Goal: Information Seeking & Learning: Check status

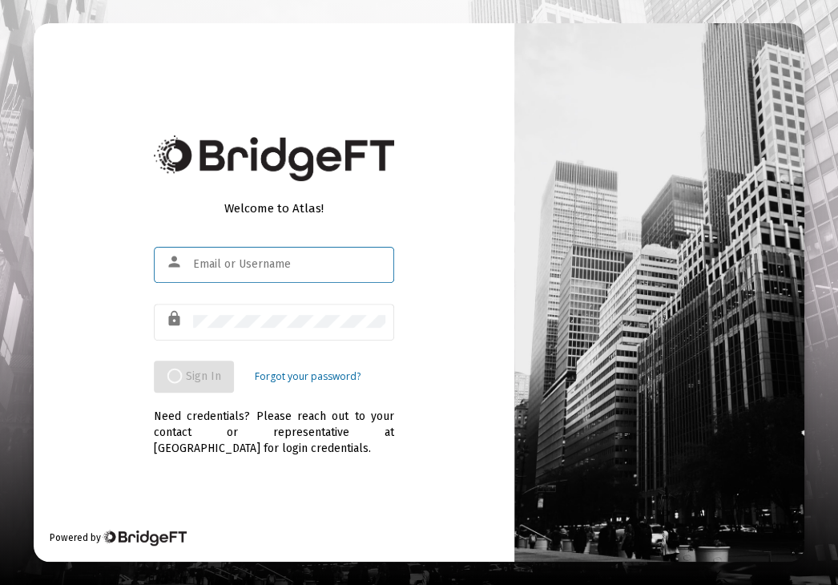
type input "[EMAIL_ADDRESS][PERSON_NAME][DOMAIN_NAME]"
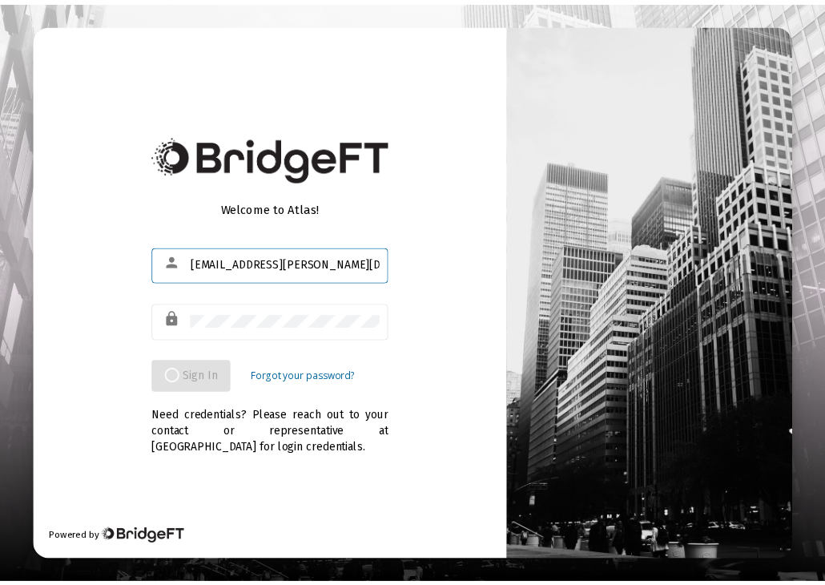
scroll to position [0, 7]
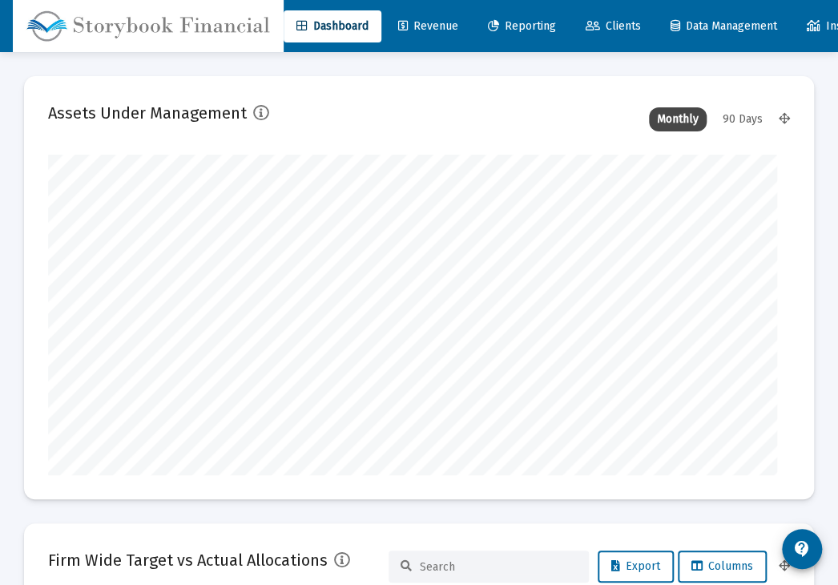
type input "[DATE]"
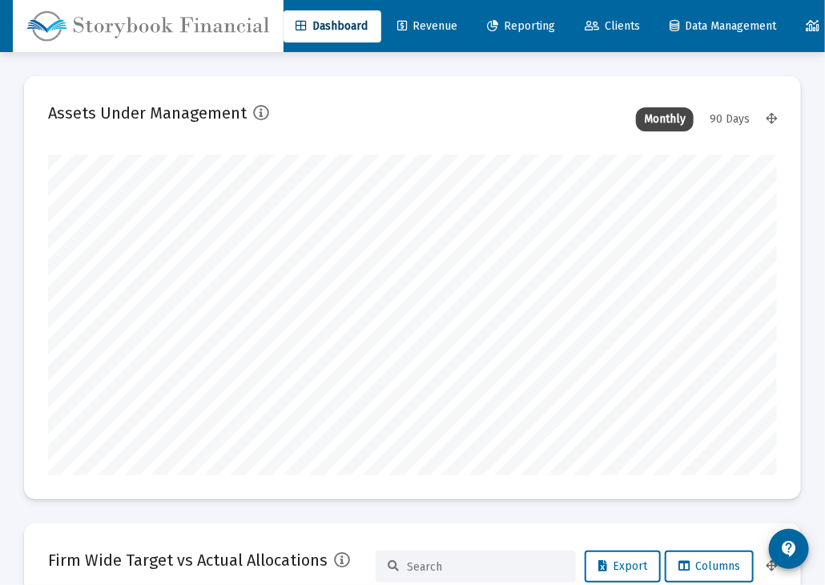
scroll to position [320, 328]
type input "[EMAIL_ADDRESS][PERSON_NAME][DOMAIN_NAME]"
click at [632, 27] on span "Clients" at bounding box center [613, 26] width 55 height 14
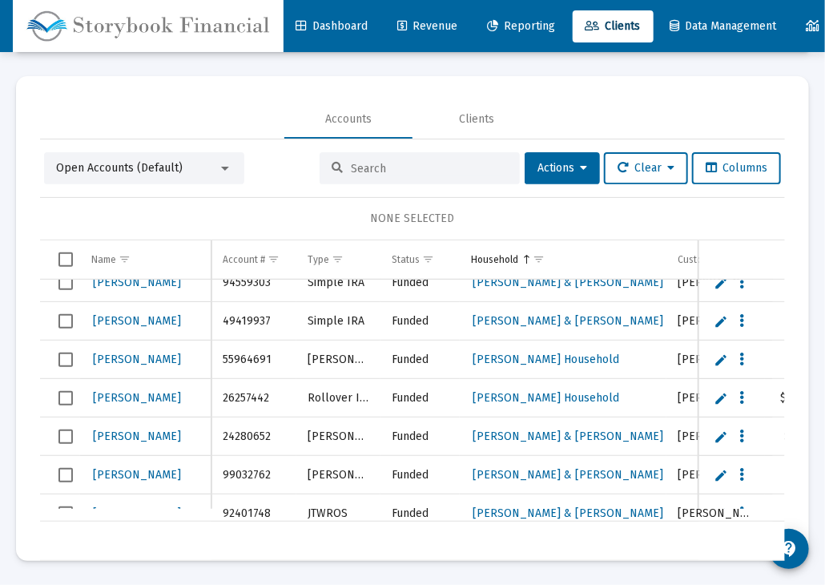
scroll to position [1595, 0]
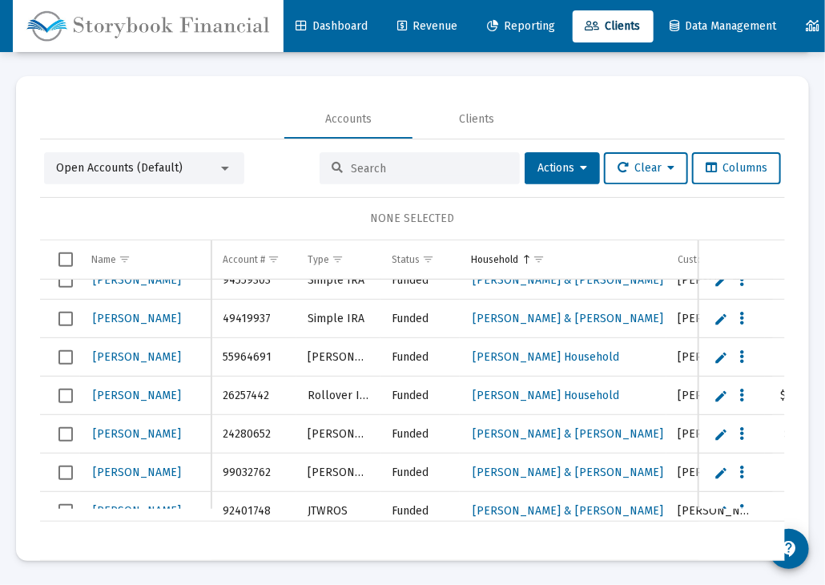
click at [470, 26] on link "Revenue" at bounding box center [428, 26] width 86 height 32
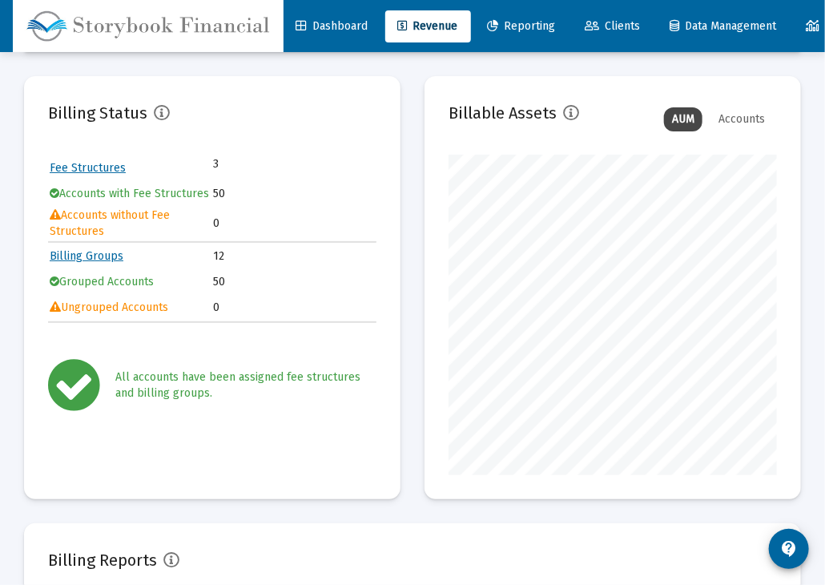
scroll to position [320, 328]
click at [108, 167] on link "Fee Structures" at bounding box center [88, 168] width 76 height 14
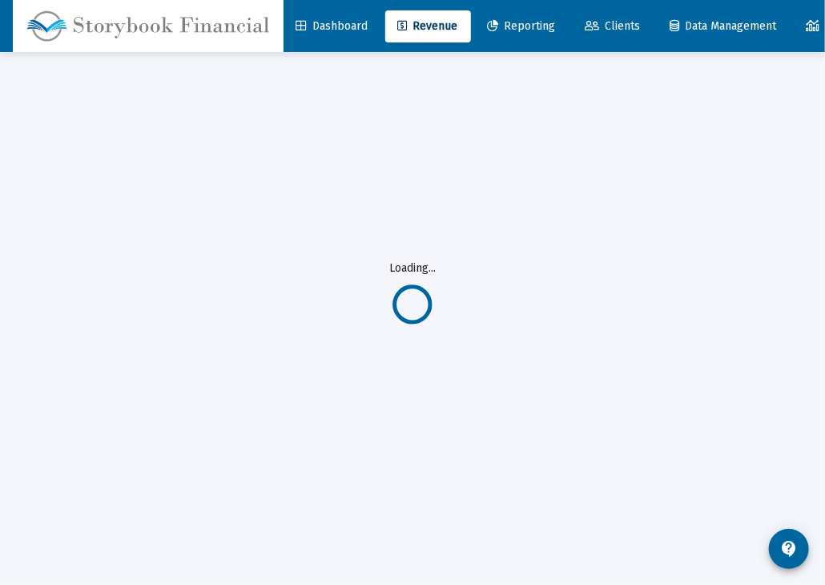
scroll to position [51, 0]
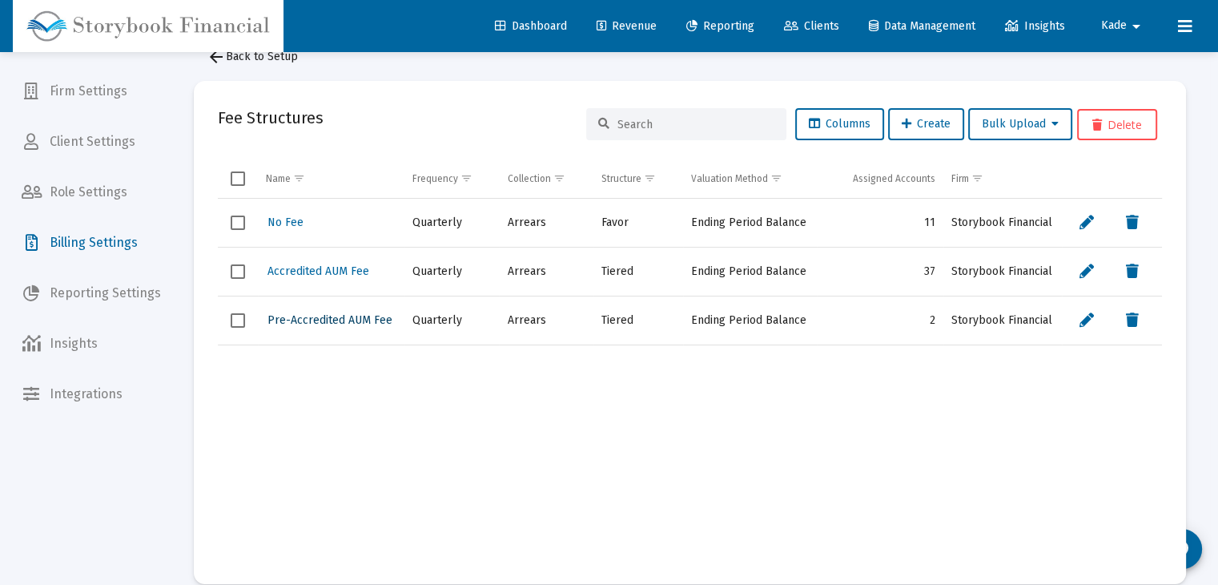
click at [332, 325] on button "Pre-Accredited AUM Fee" at bounding box center [330, 319] width 128 height 23
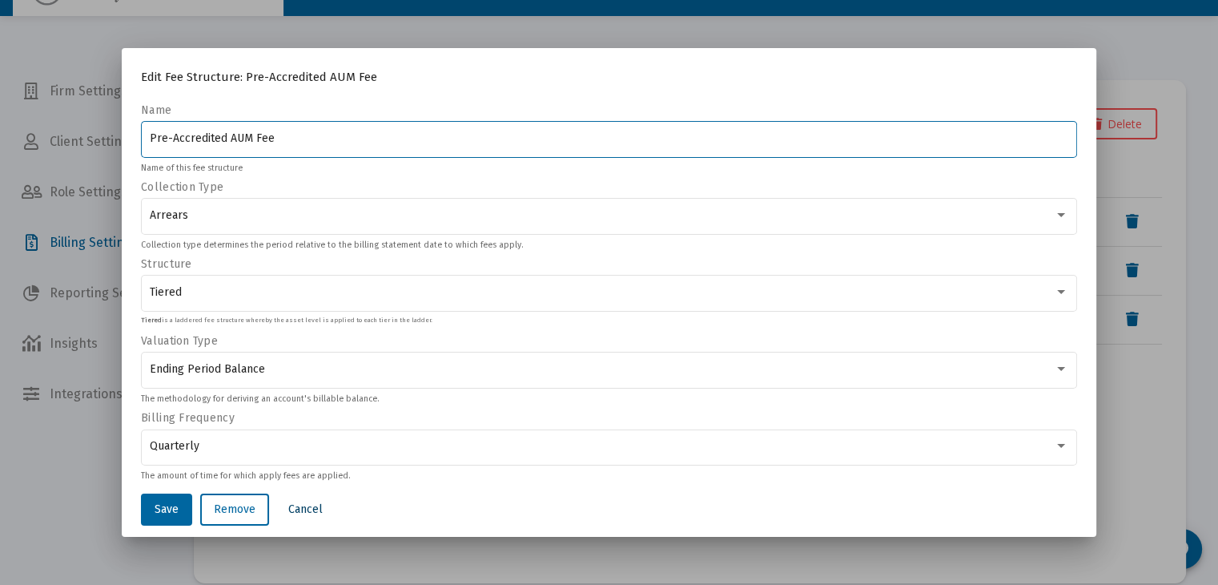
click at [316, 507] on button "Cancel" at bounding box center [306, 509] width 60 height 32
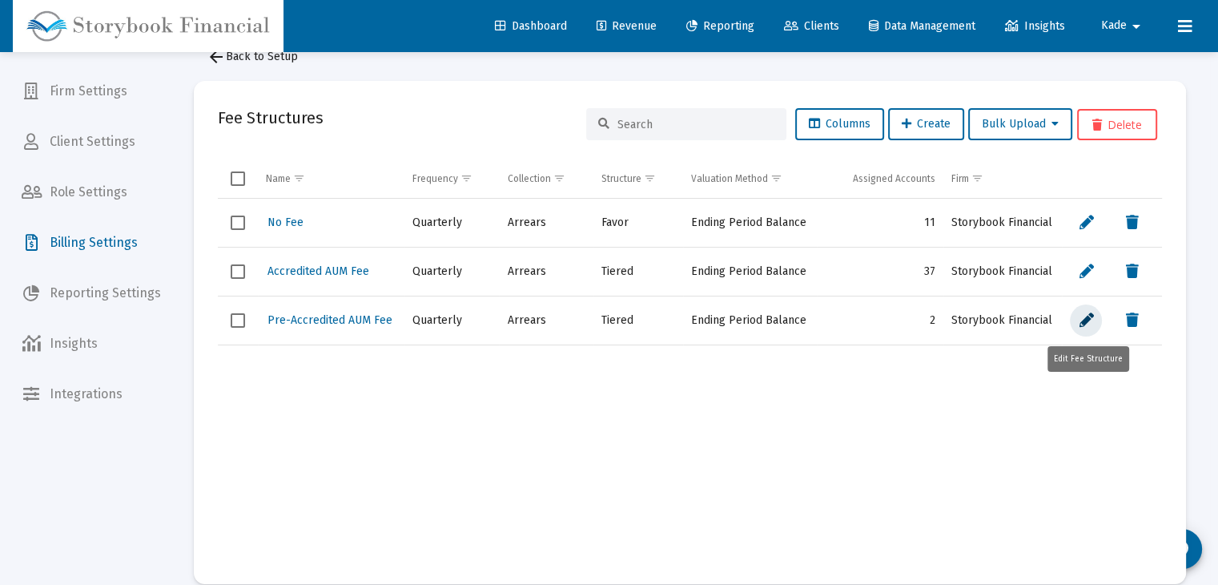
click at [895, 312] on icon "Data grid" at bounding box center [1086, 320] width 14 height 19
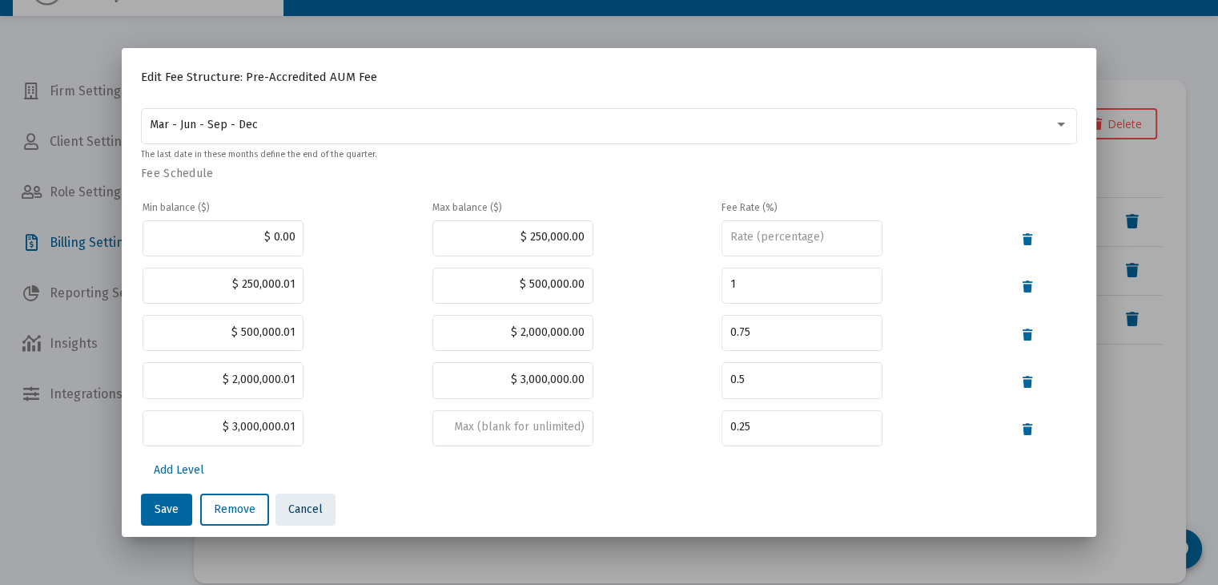
click at [308, 505] on span "Cancel" at bounding box center [305, 509] width 34 height 14
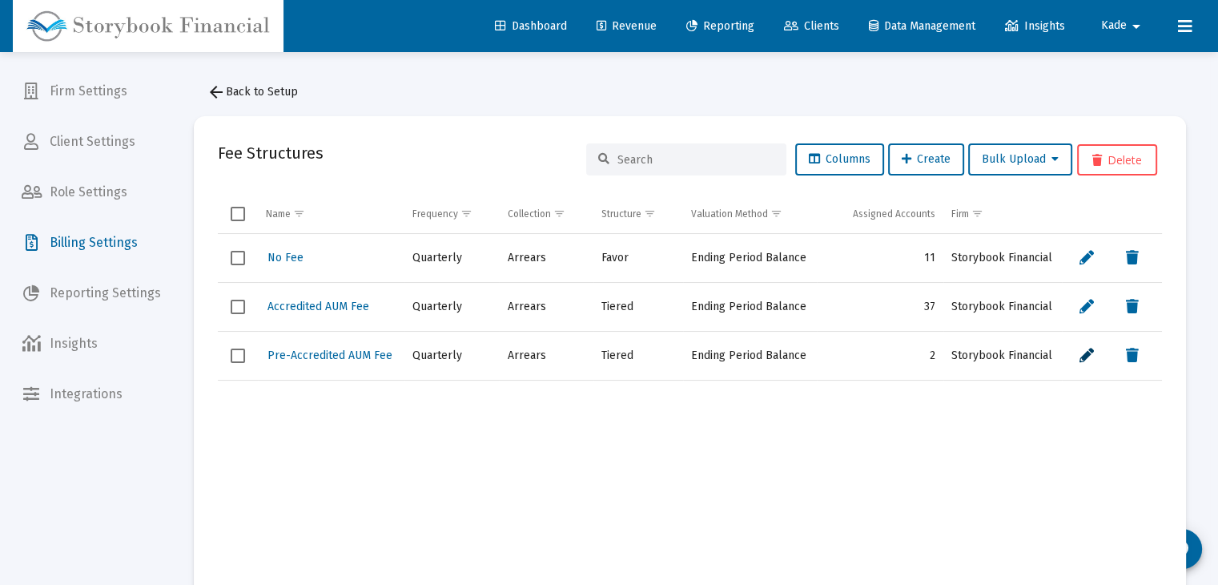
scroll to position [35, 0]
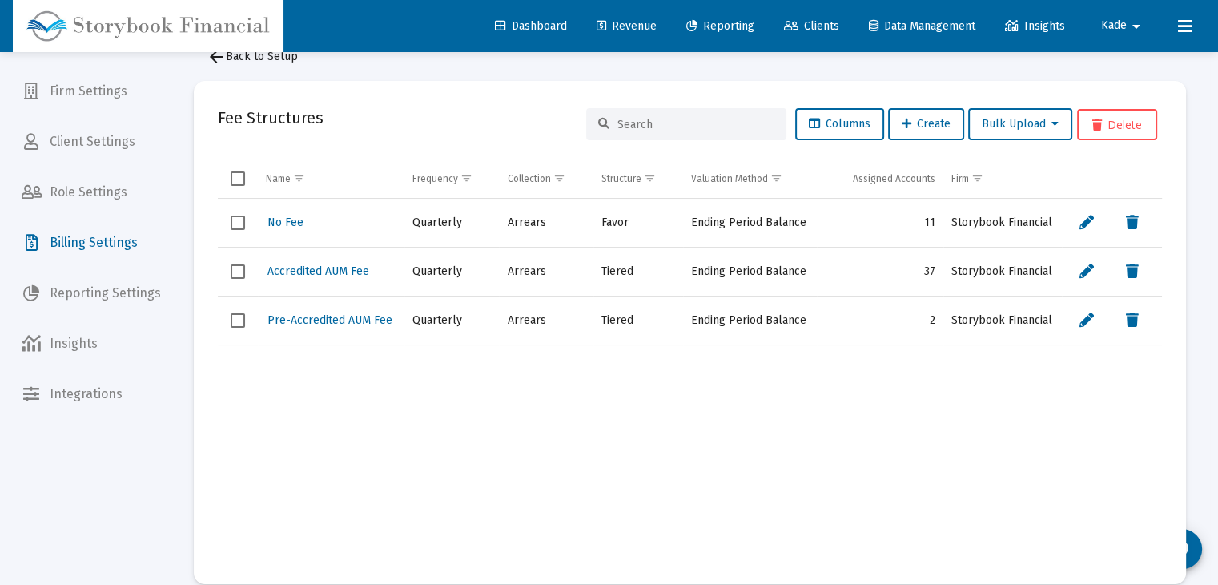
click at [95, 146] on span "Client Settings" at bounding box center [91, 142] width 165 height 38
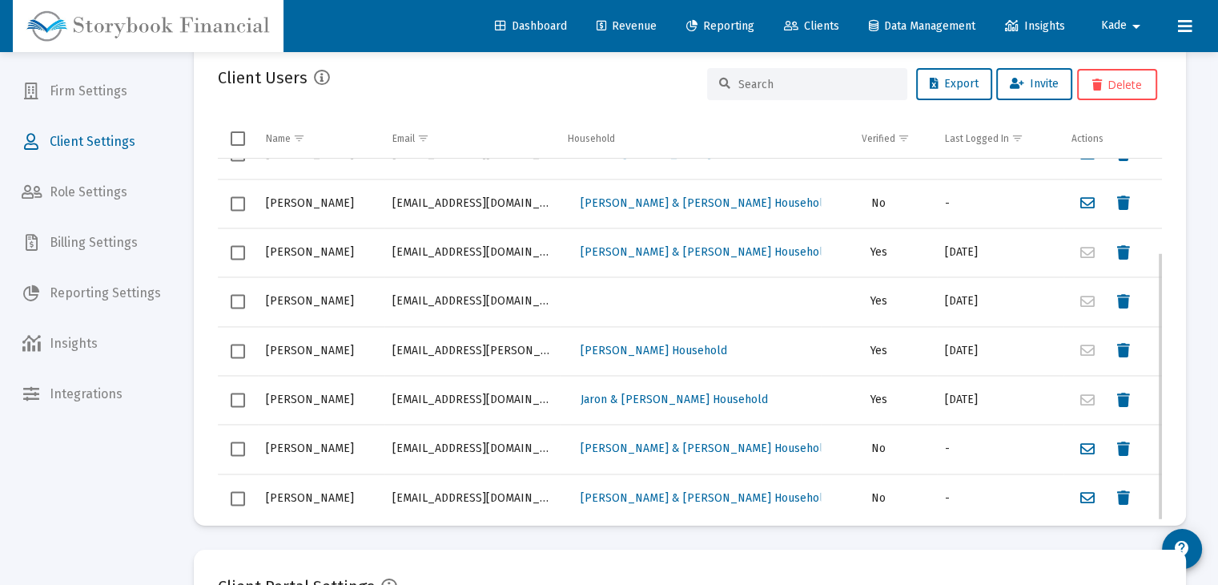
scroll to position [127, 0]
click at [674, 397] on span "Jaron & [PERSON_NAME] Household" at bounding box center [674, 400] width 187 height 14
click at [651, 400] on span "Jaron & [PERSON_NAME] Household" at bounding box center [674, 400] width 187 height 14
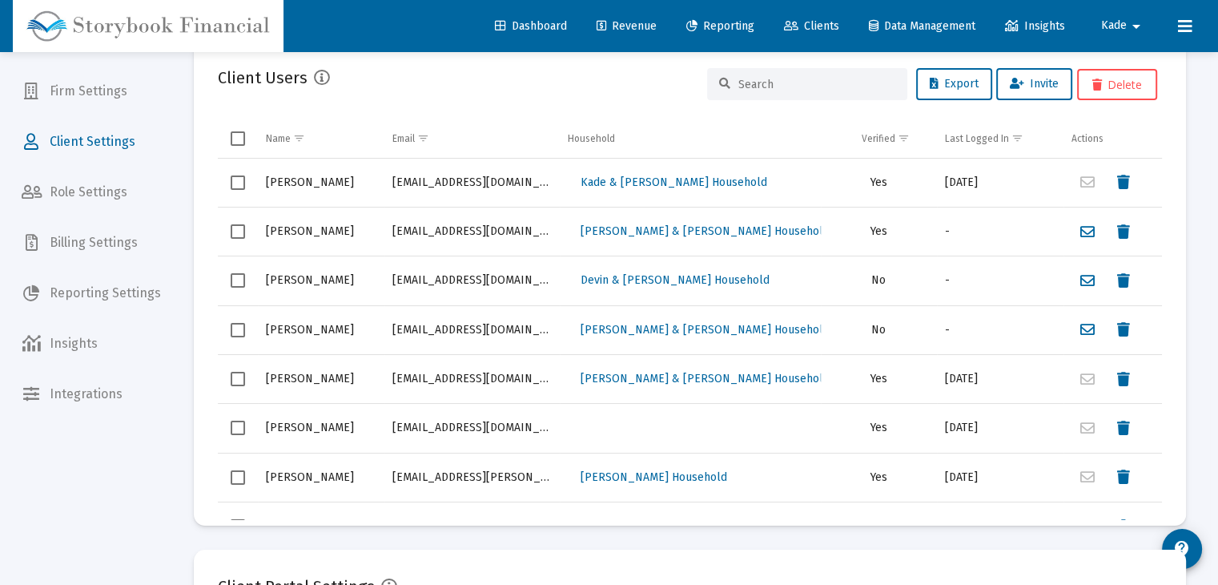
click at [83, 234] on span "Billing Settings" at bounding box center [91, 242] width 165 height 38
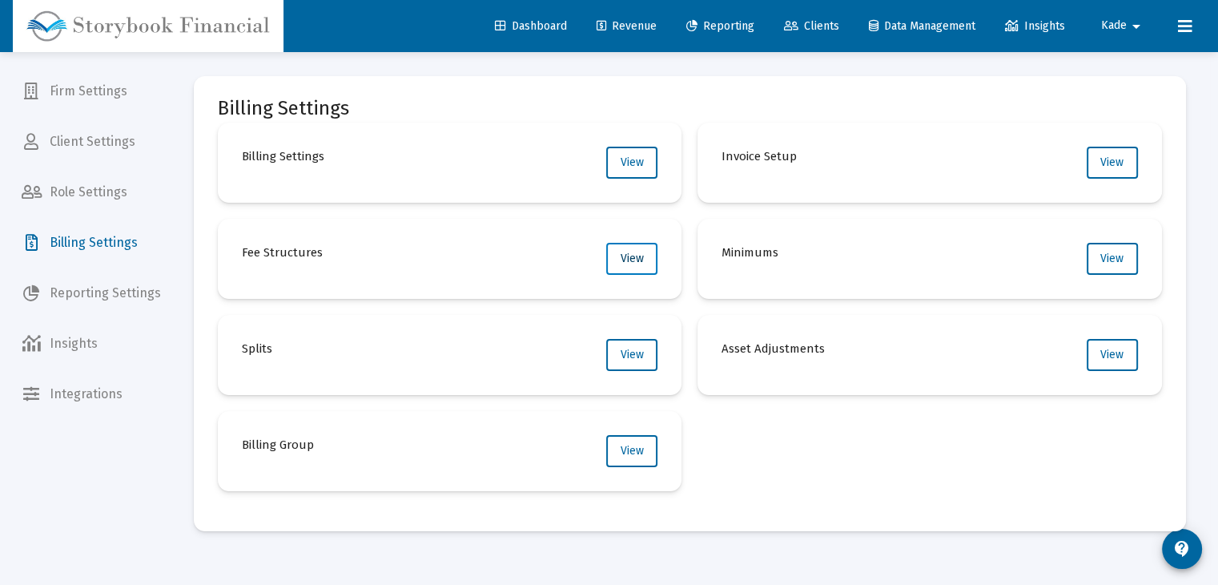
click at [635, 258] on span "View" at bounding box center [632, 259] width 23 height 14
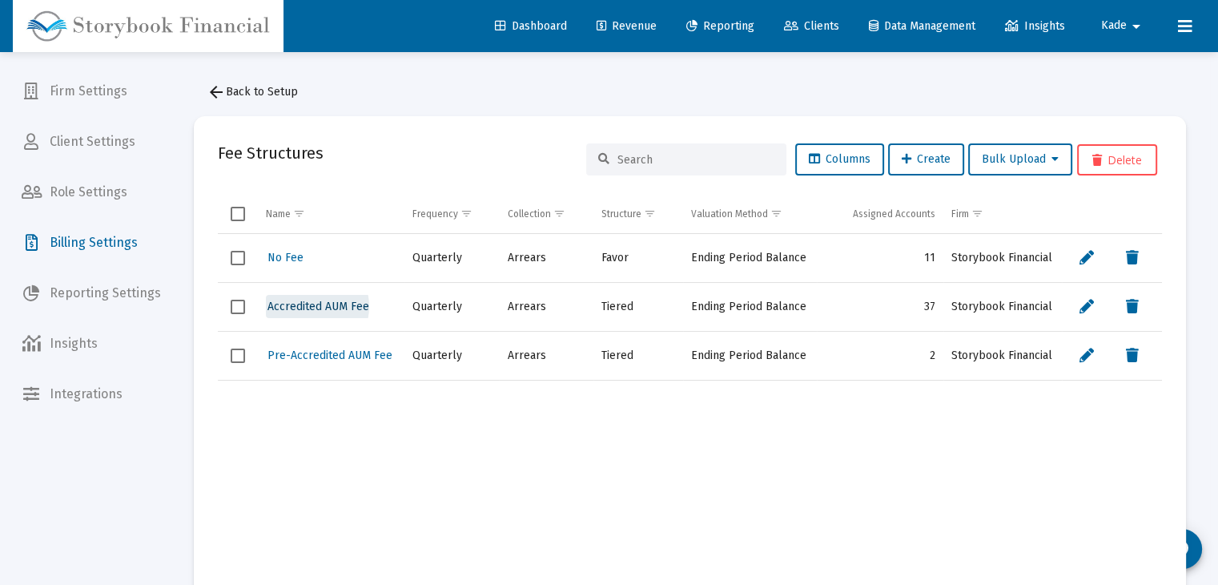
click at [308, 306] on span "Accredited AUM Fee" at bounding box center [319, 307] width 102 height 14
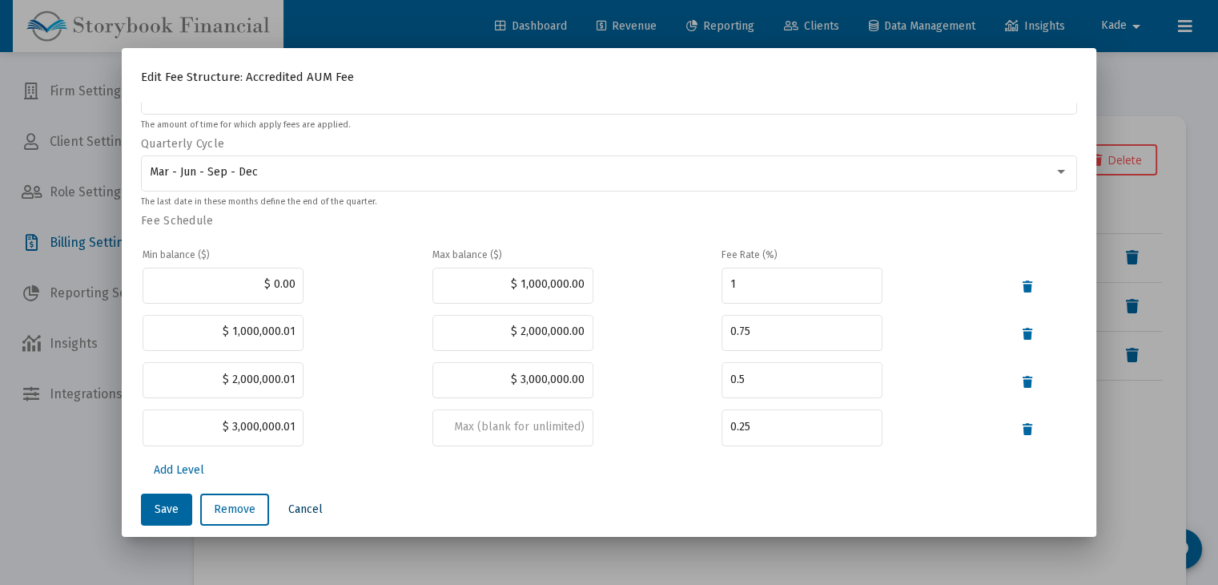
click at [301, 504] on span "Cancel" at bounding box center [305, 509] width 34 height 14
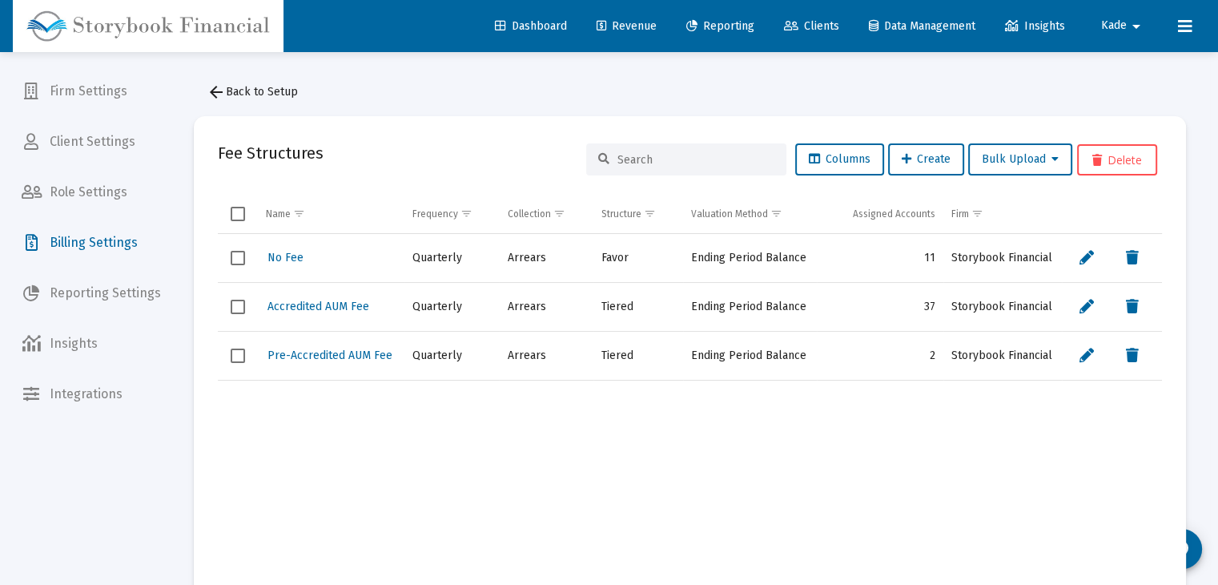
click at [100, 92] on span "Firm Settings" at bounding box center [91, 91] width 165 height 38
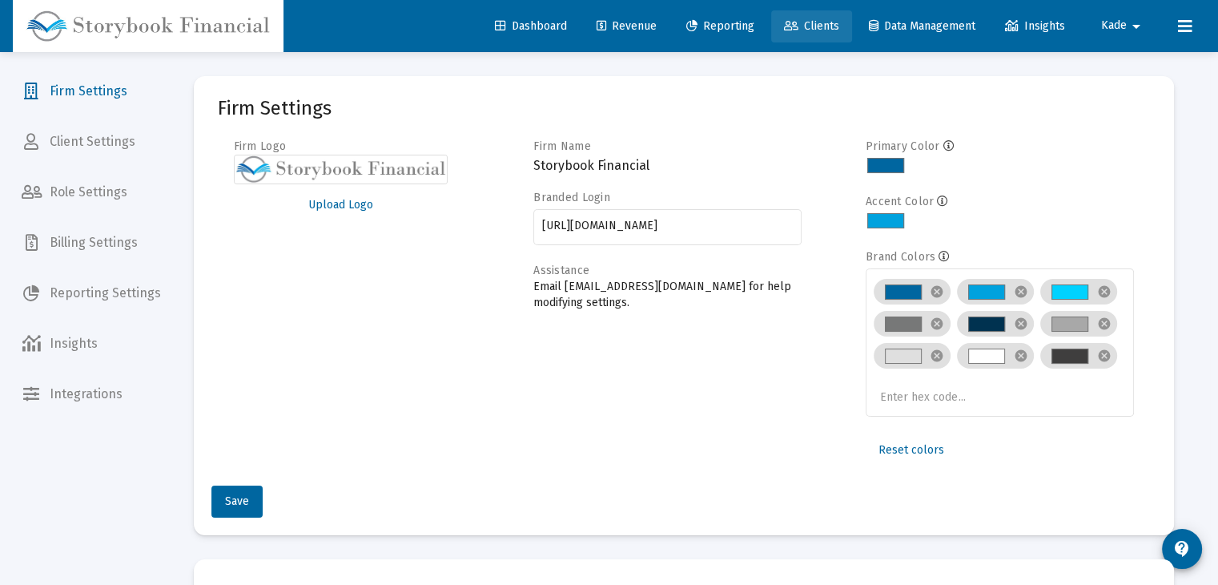
click at [815, 20] on span "Clients" at bounding box center [811, 26] width 55 height 14
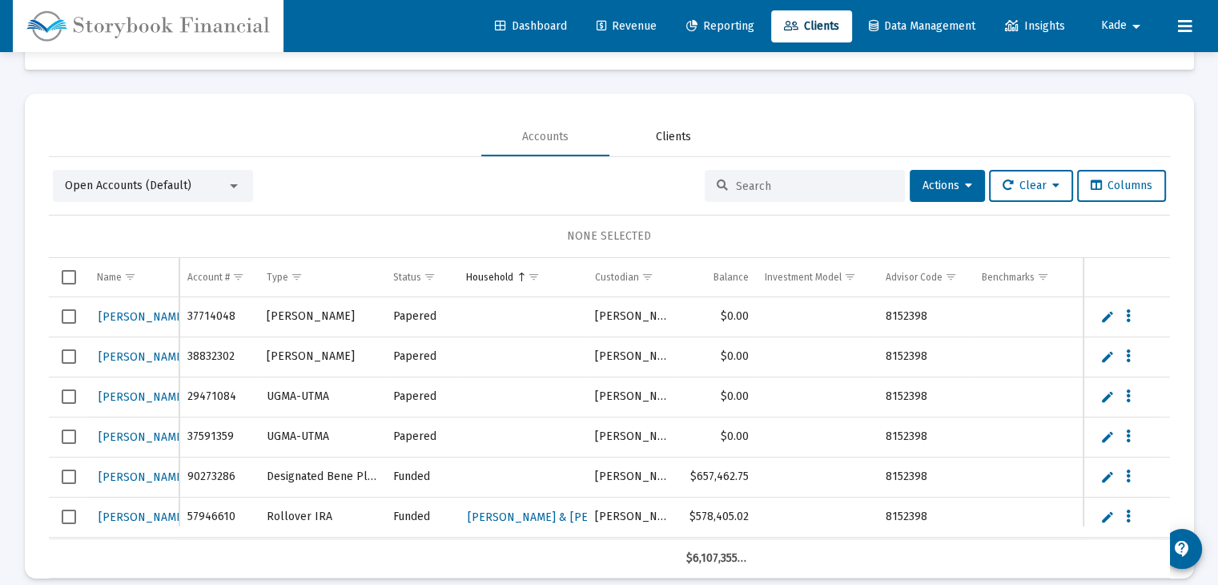
click at [695, 126] on div "Clients" at bounding box center [674, 137] width 128 height 38
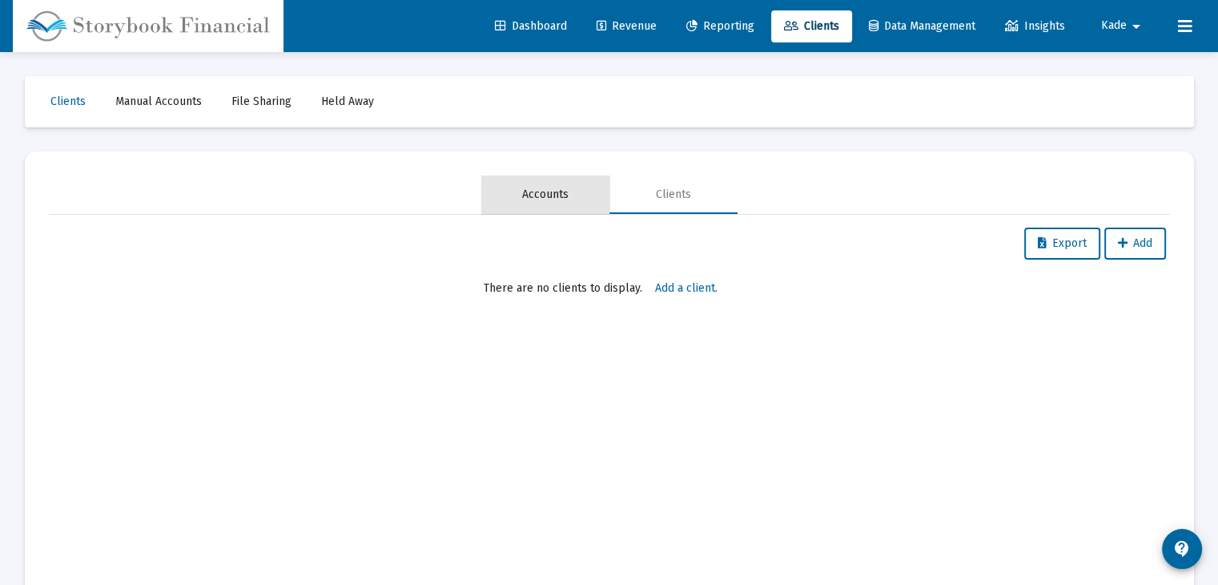
drag, startPoint x: 542, startPoint y: 187, endPoint x: 529, endPoint y: 205, distance: 22.3
click at [542, 187] on div "Accounts" at bounding box center [545, 195] width 46 height 16
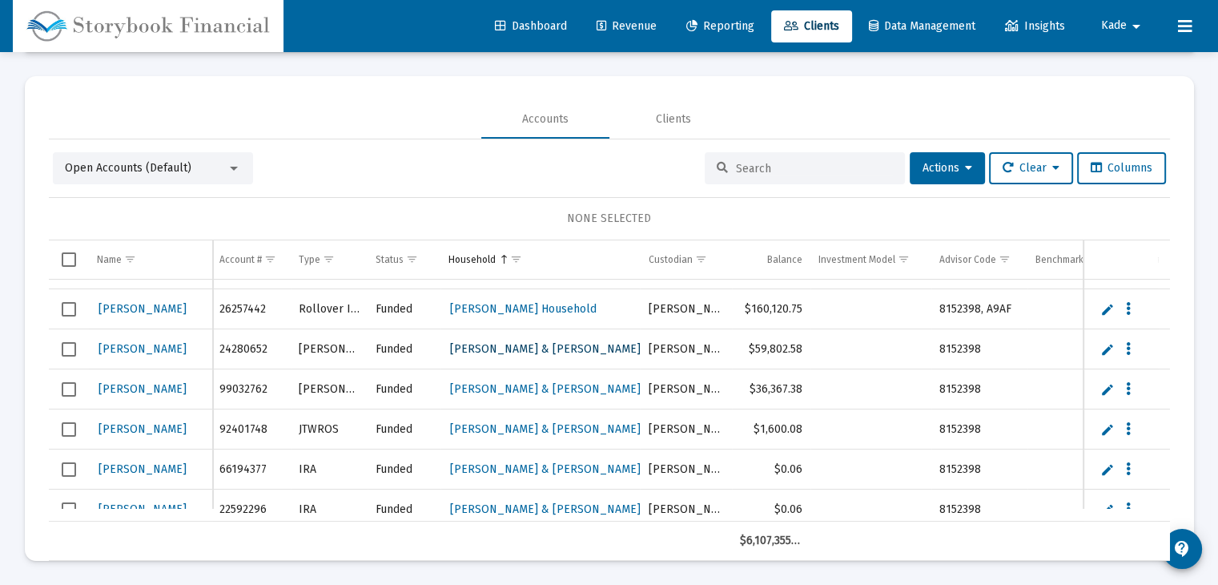
click at [483, 350] on span "[PERSON_NAME] & [PERSON_NAME] Household" at bounding box center [574, 349] width 249 height 14
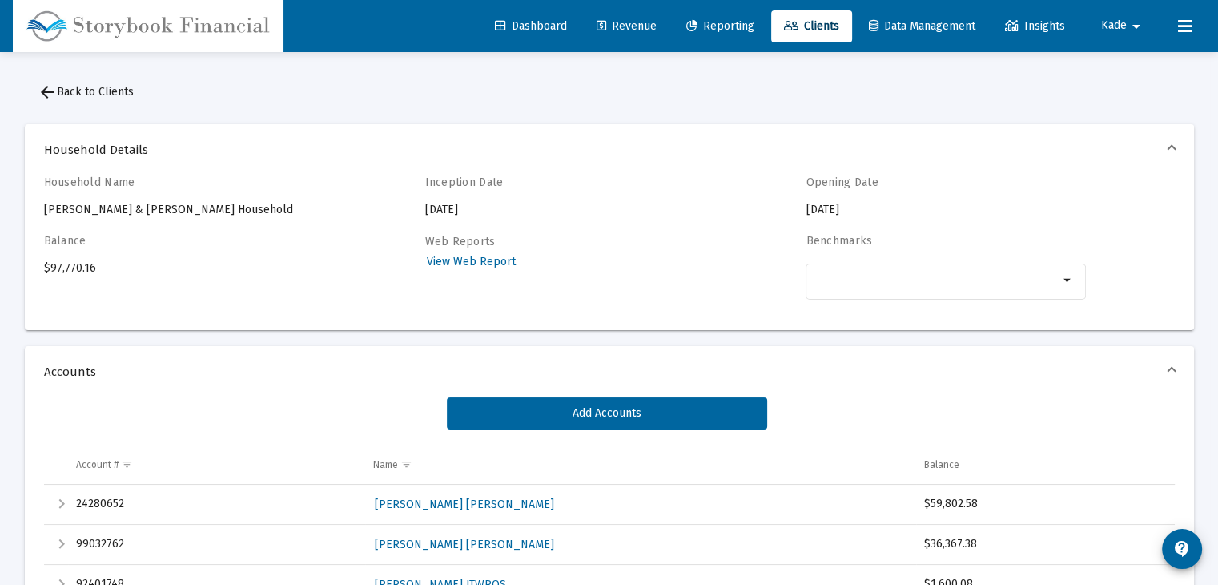
click at [884, 303] on div "arrow_drop_down" at bounding box center [946, 289] width 280 height 51
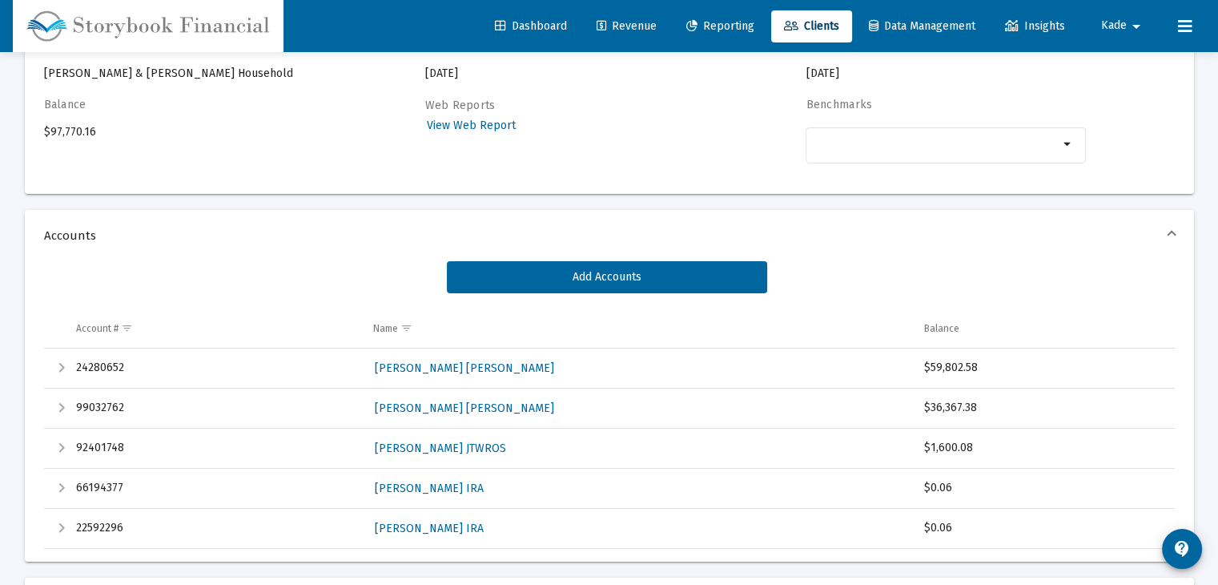
click at [68, 364] on td "24280652" at bounding box center [217, 368] width 298 height 40
click at [54, 365] on div "Expand" at bounding box center [61, 367] width 19 height 19
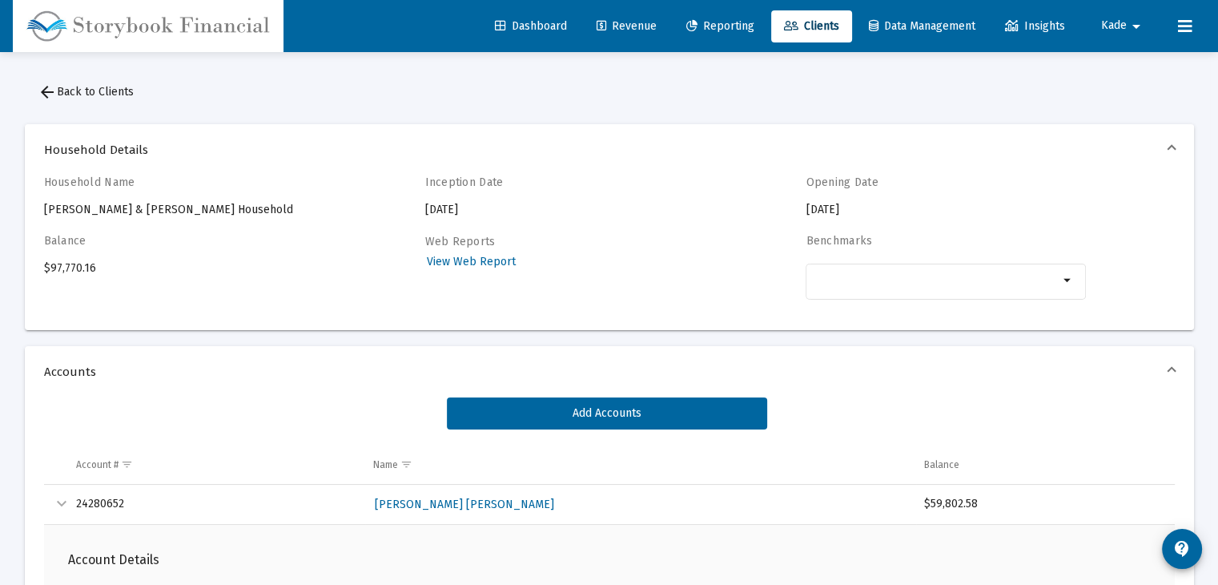
click at [64, 501] on div "Collapse" at bounding box center [61, 503] width 19 height 19
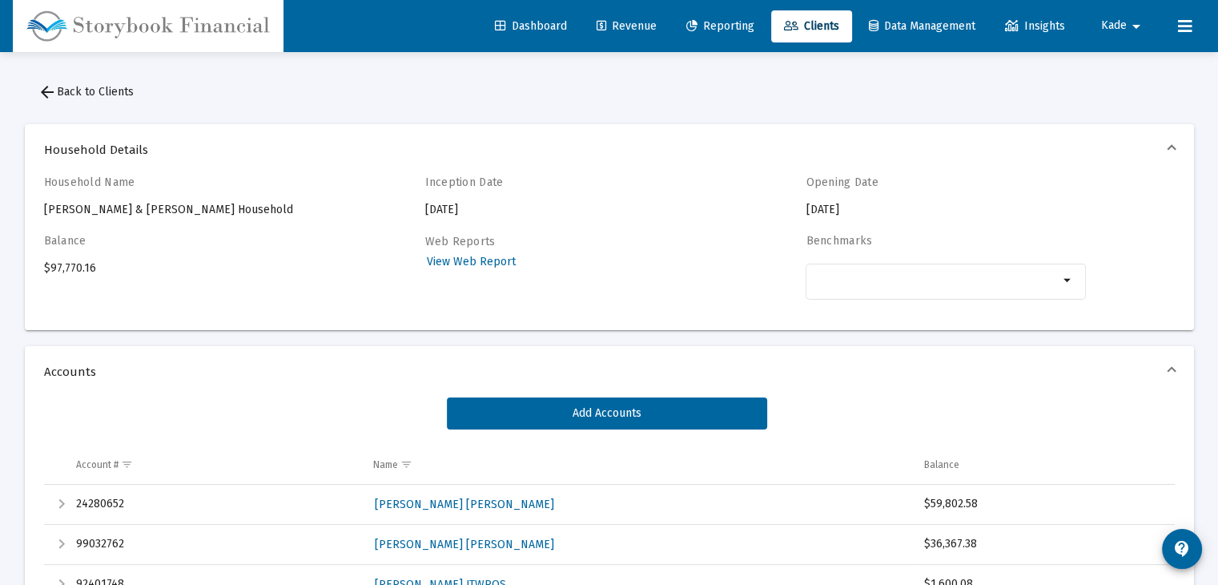
click at [50, 99] on mat-icon "arrow_back" at bounding box center [47, 92] width 19 height 19
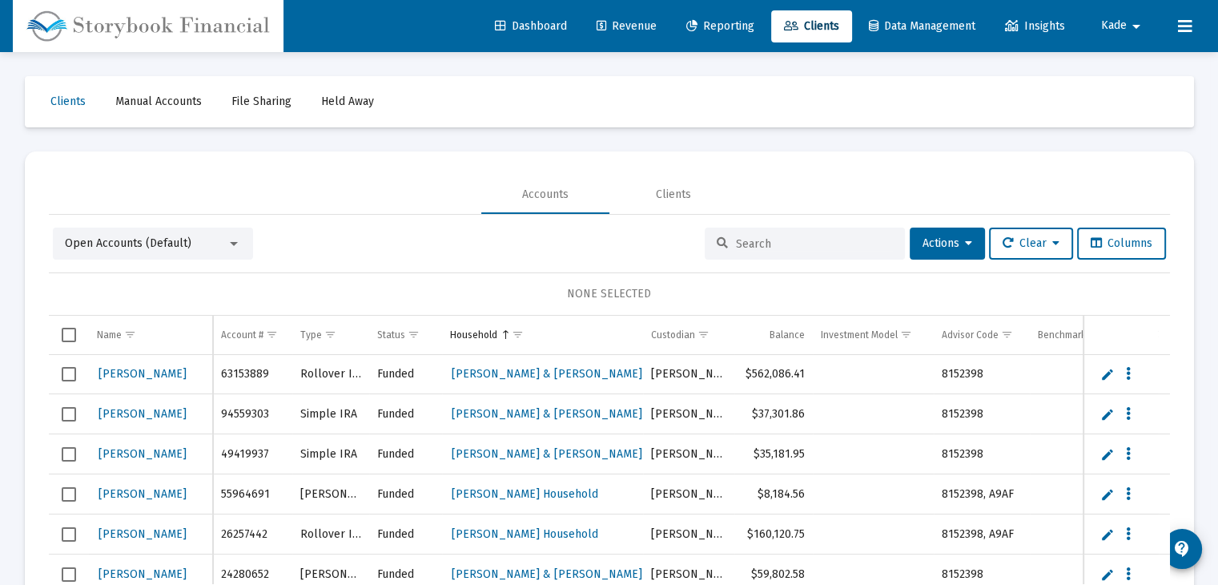
scroll to position [75, 0]
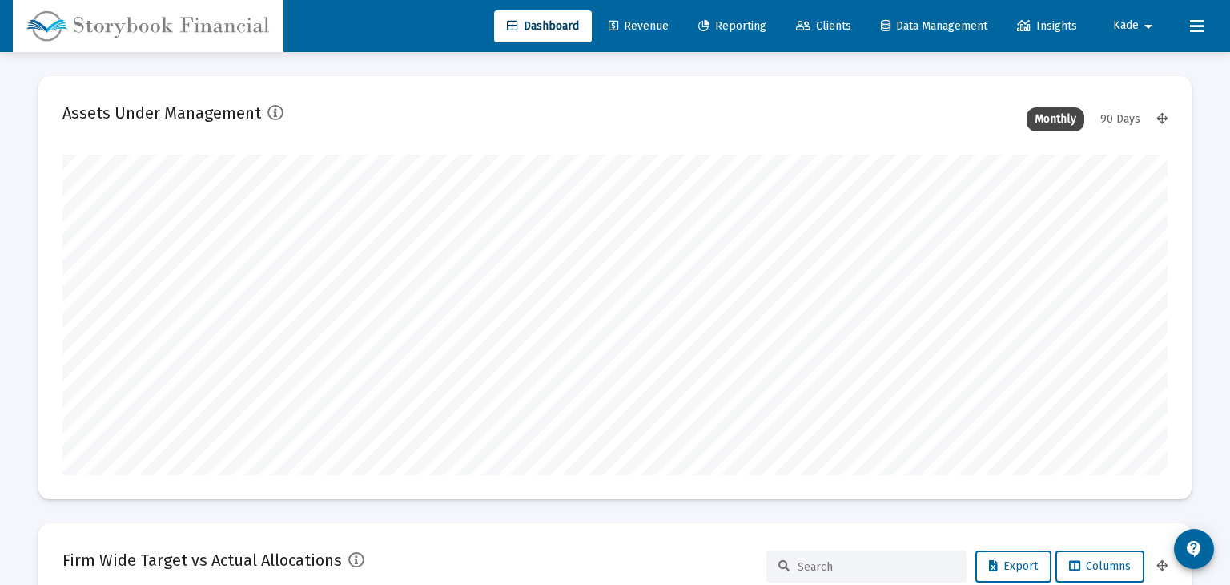
type input "[DATE]"
type input "[EMAIL_ADDRESS][PERSON_NAME][DOMAIN_NAME]"
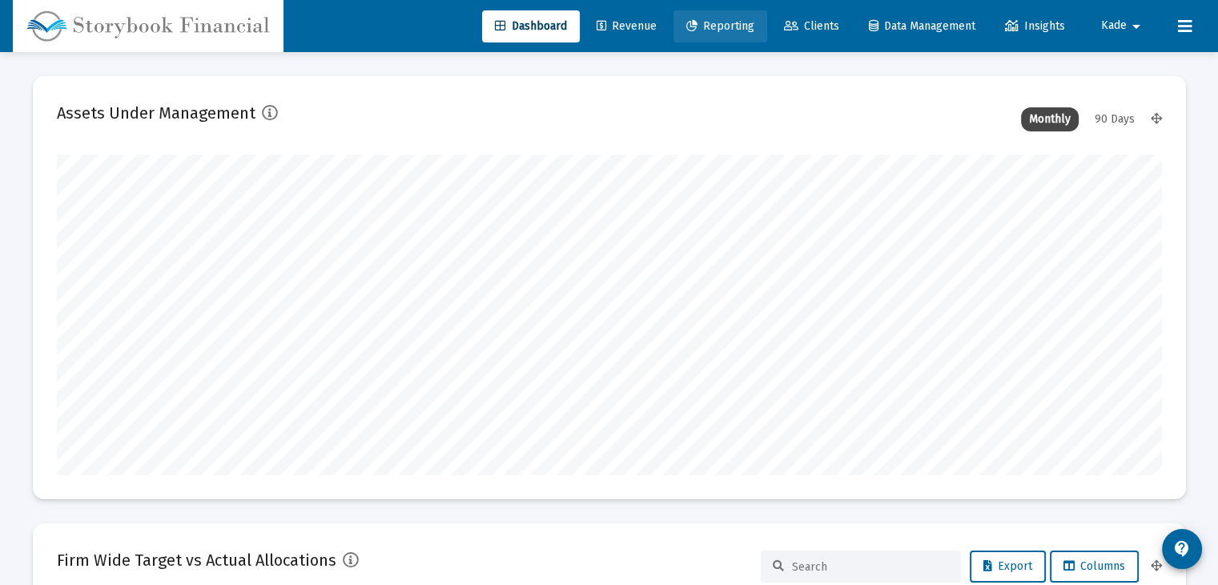
click at [707, 23] on span "Reporting" at bounding box center [721, 26] width 68 height 14
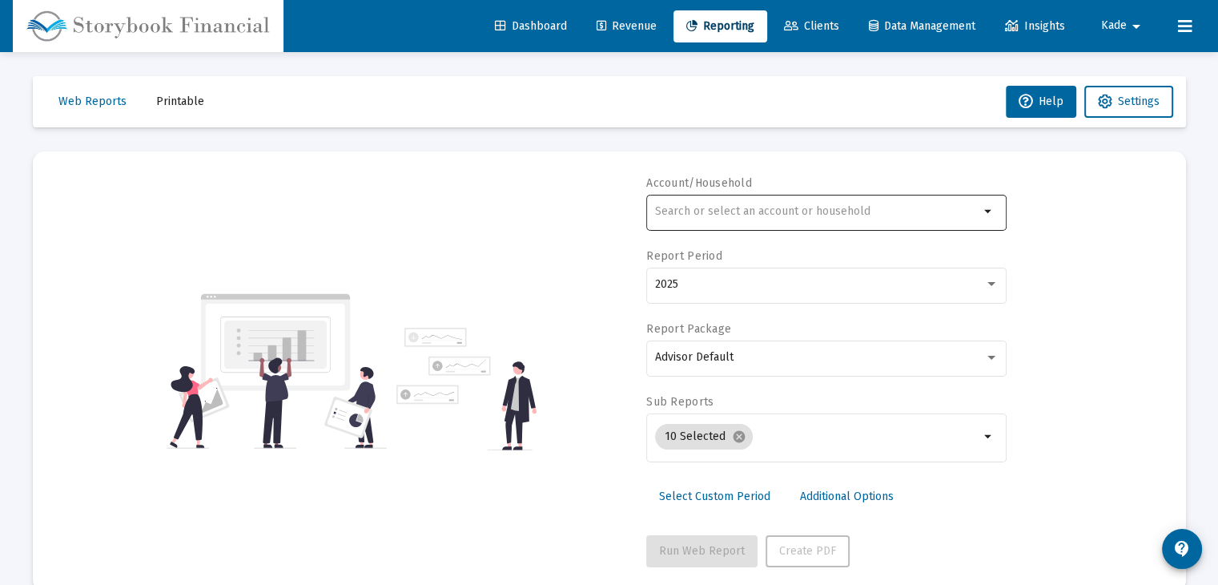
click at [753, 196] on div at bounding box center [817, 210] width 324 height 39
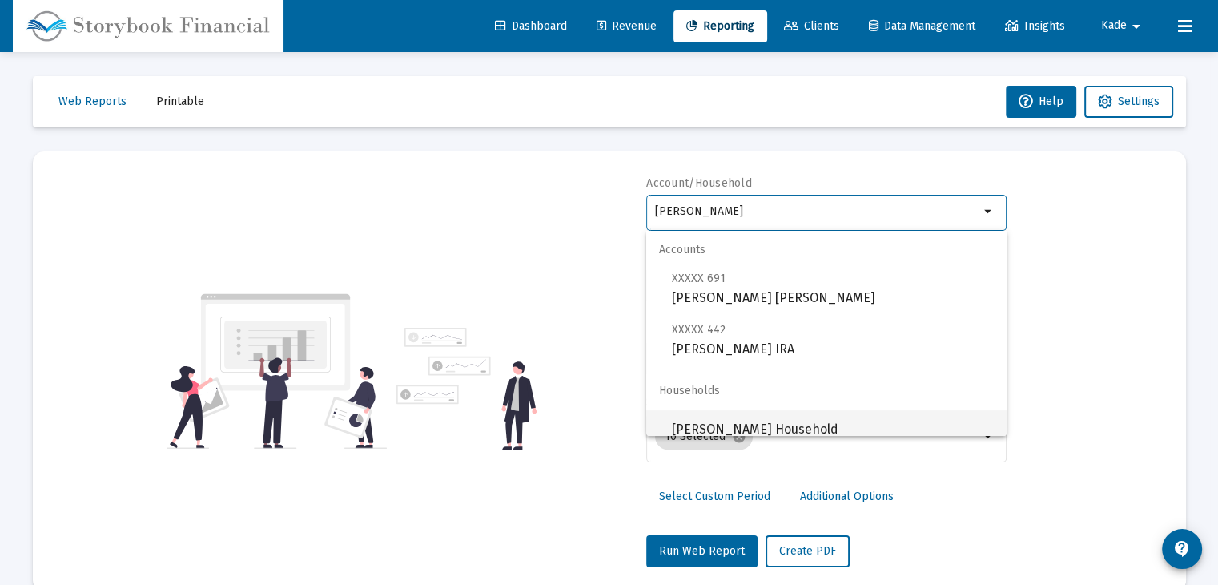
click at [794, 433] on span "[PERSON_NAME] Household" at bounding box center [833, 429] width 322 height 38
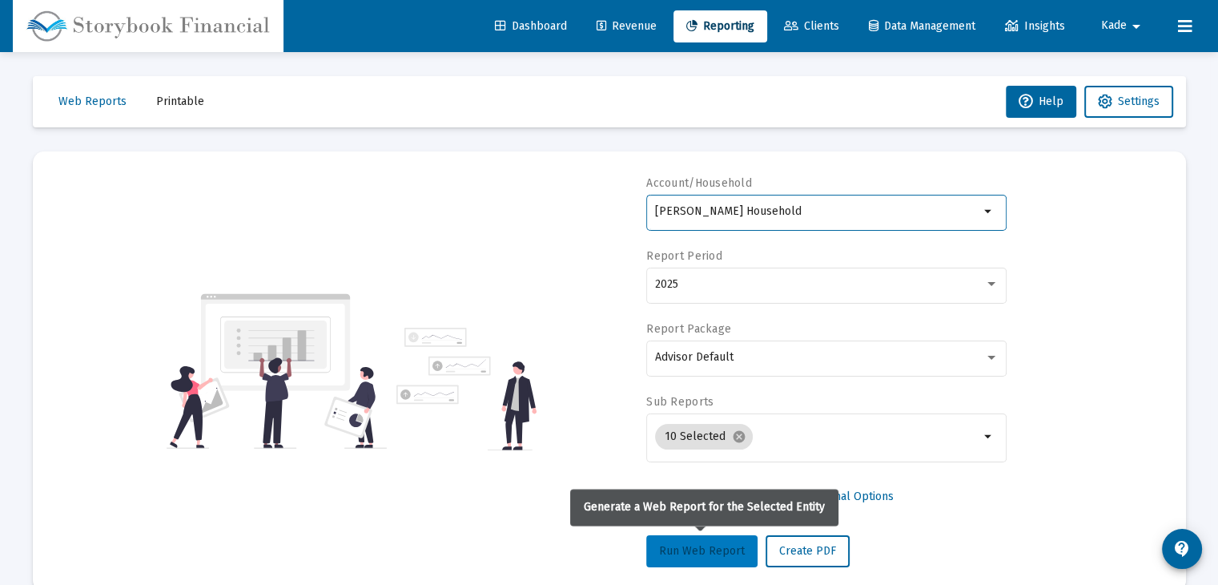
click at [703, 549] on span "Run Web Report" at bounding box center [702, 551] width 86 height 14
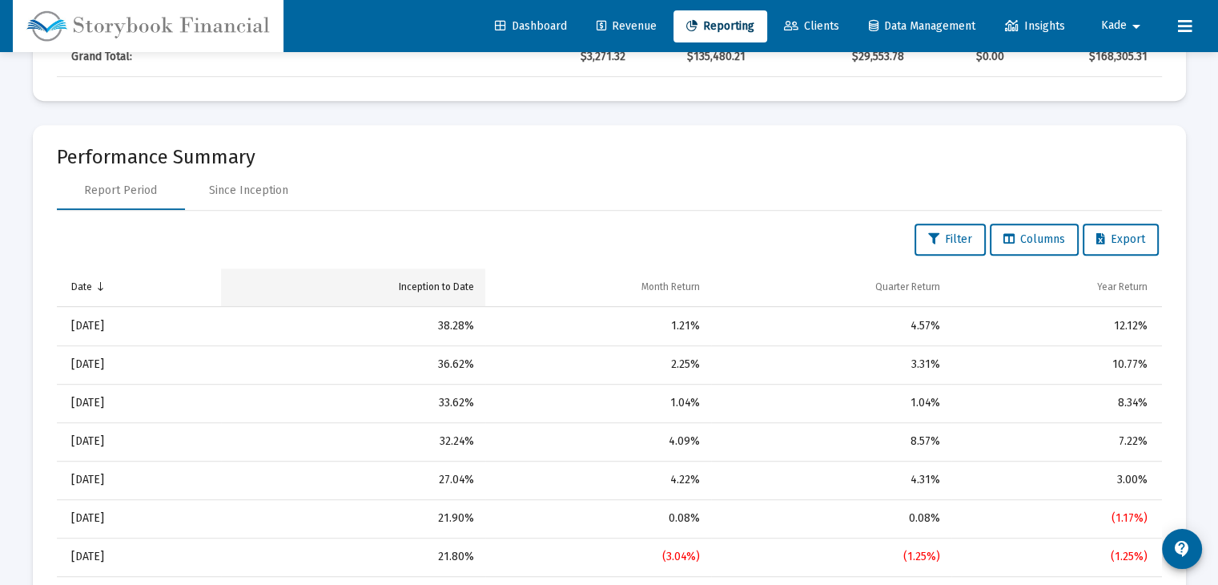
scroll to position [960, 0]
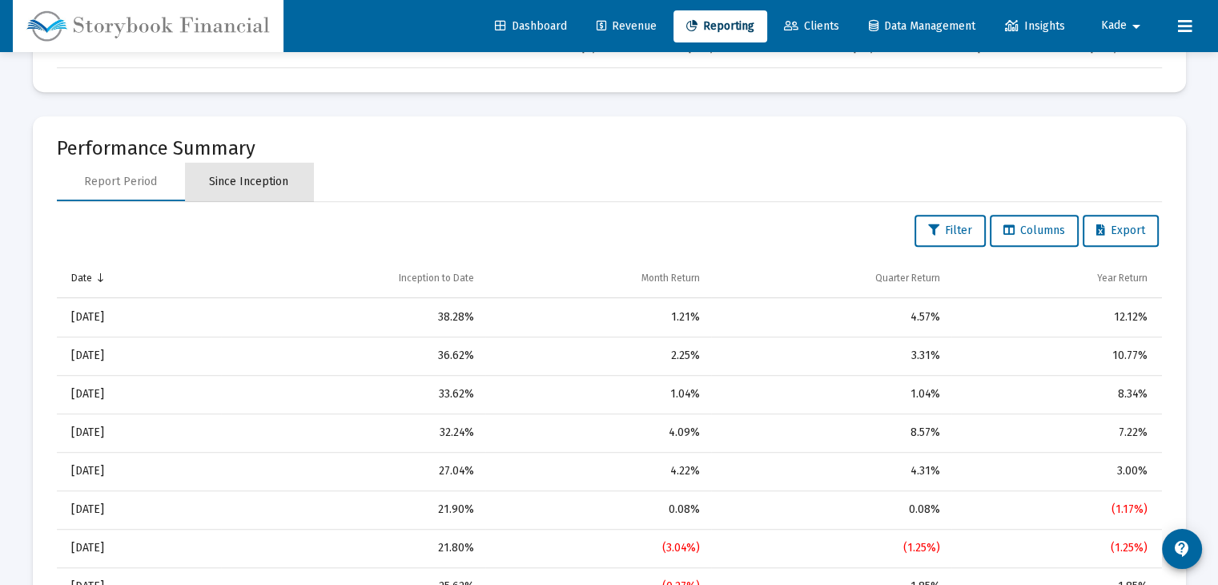
click at [260, 167] on div "Since Inception" at bounding box center [249, 182] width 128 height 38
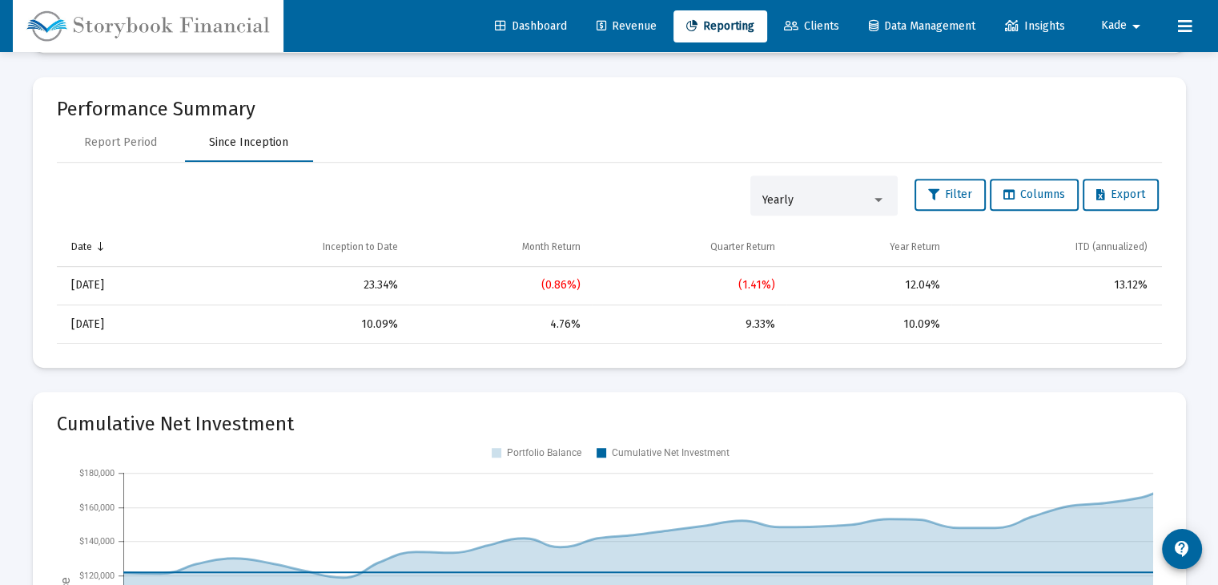
scroll to position [1002, 0]
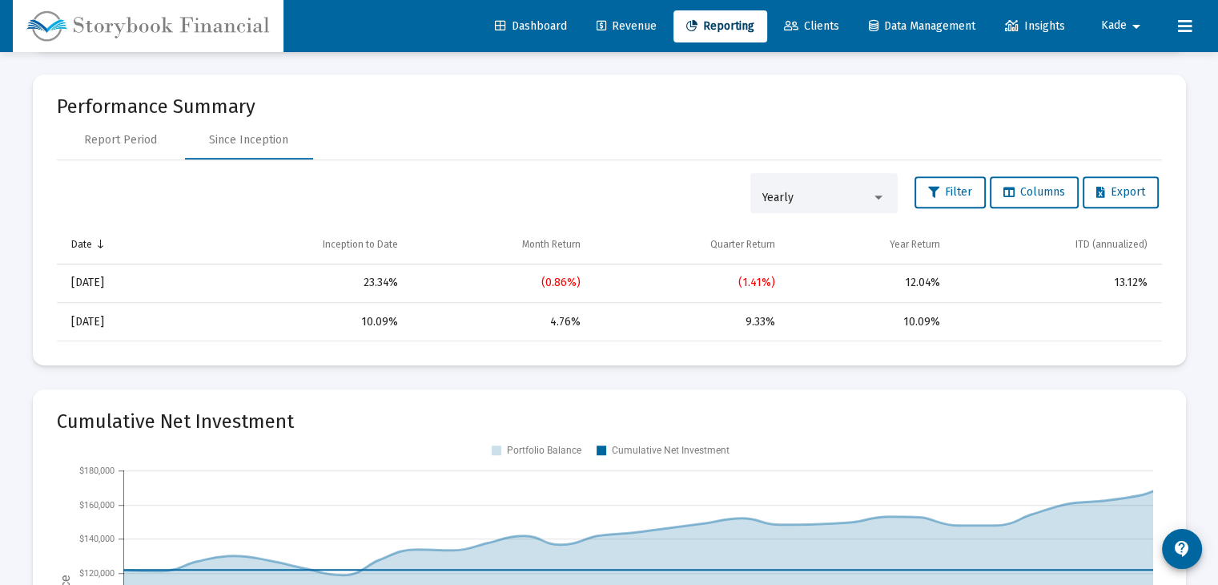
click at [808, 193] on div "Yearly" at bounding box center [817, 197] width 109 height 13
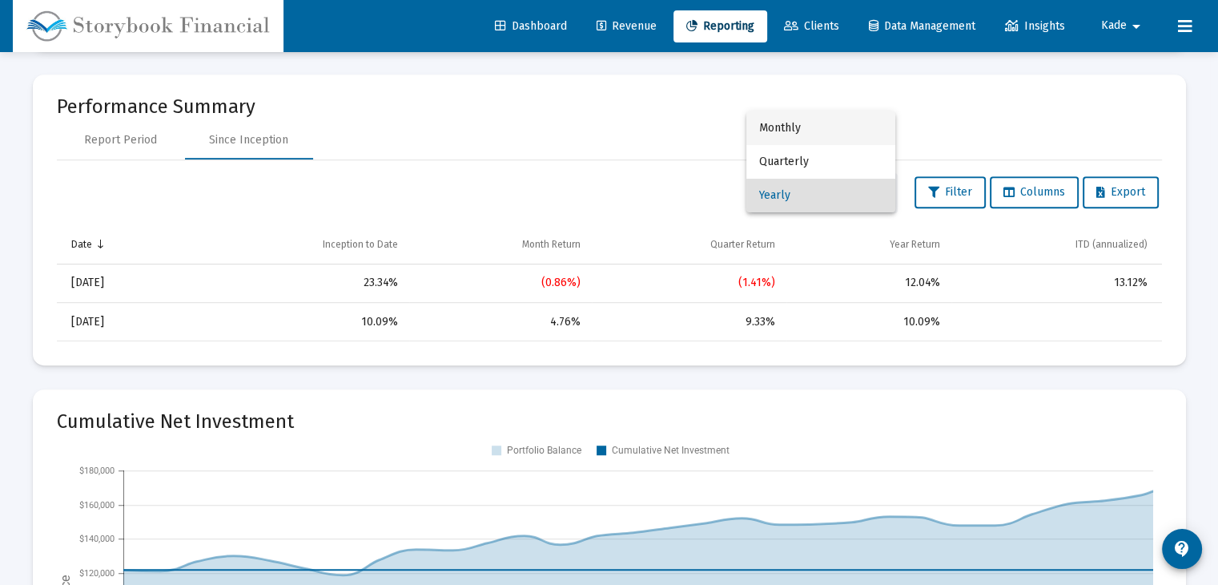
click at [790, 133] on span "Monthly" at bounding box center [820, 128] width 123 height 34
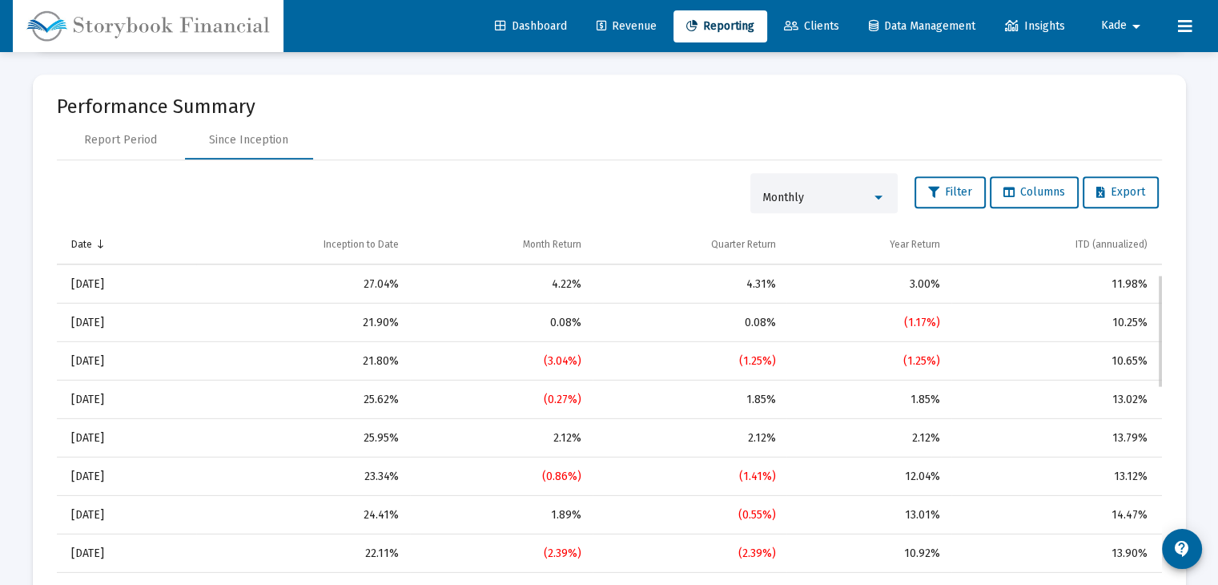
scroll to position [0, 0]
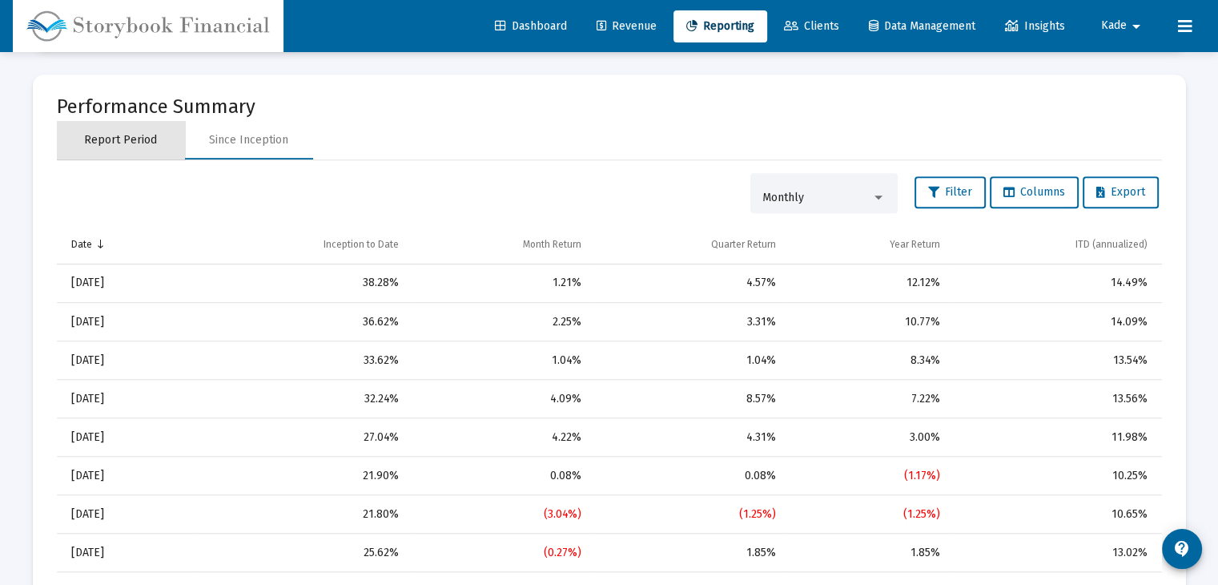
click at [124, 142] on div "Report Period" at bounding box center [120, 140] width 73 height 16
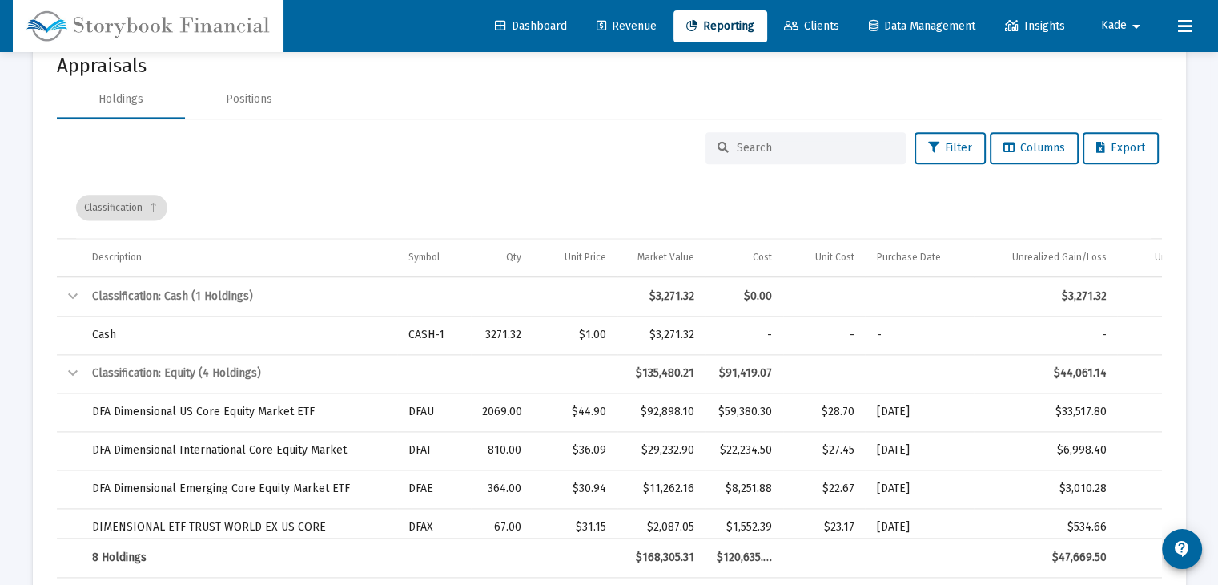
scroll to position [2076, 0]
click at [252, 100] on div "Positions" at bounding box center [249, 98] width 46 height 16
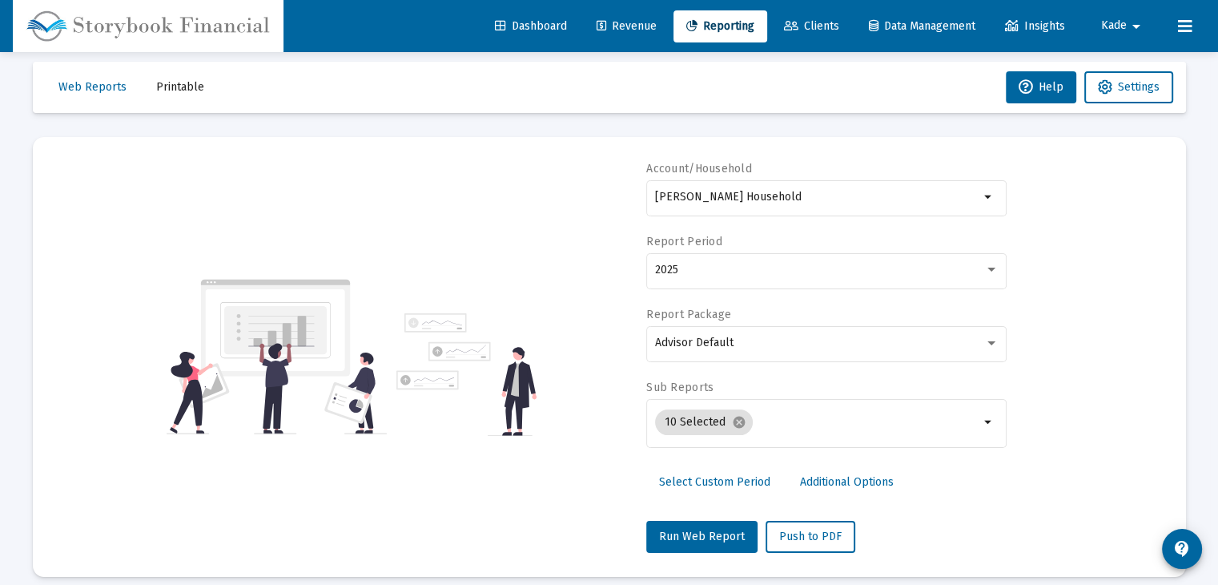
scroll to position [0, 0]
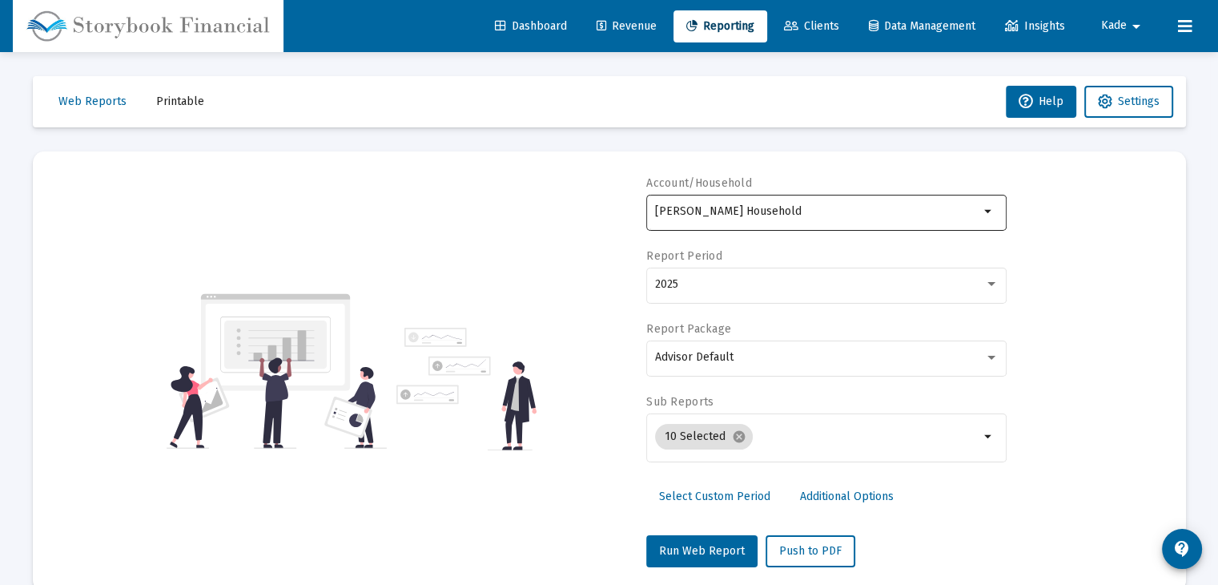
click at [731, 218] on div "[PERSON_NAME] Household" at bounding box center [817, 210] width 324 height 39
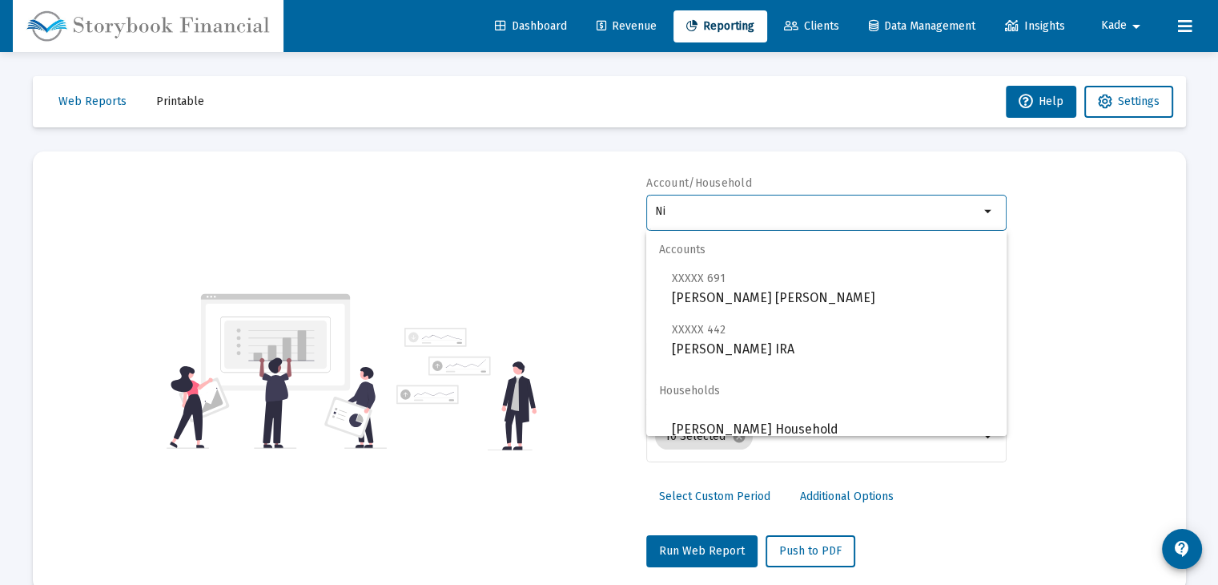
type input "N"
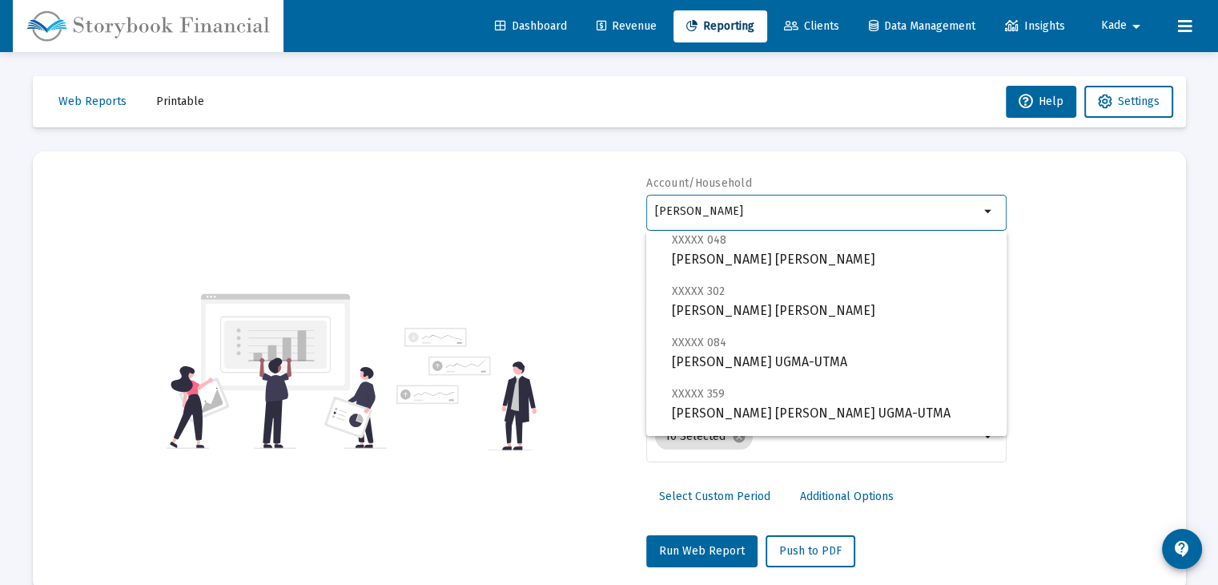
scroll to position [167, 0]
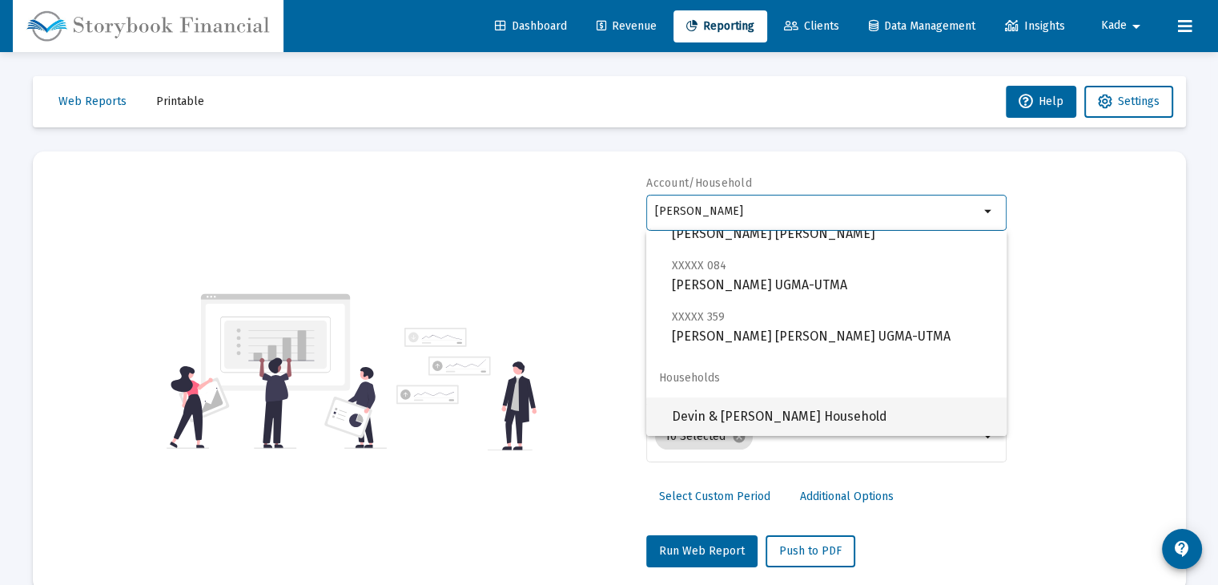
click at [747, 398] on mat-optgroup "Households Devin & Luke Sheetz Household" at bounding box center [826, 397] width 360 height 77
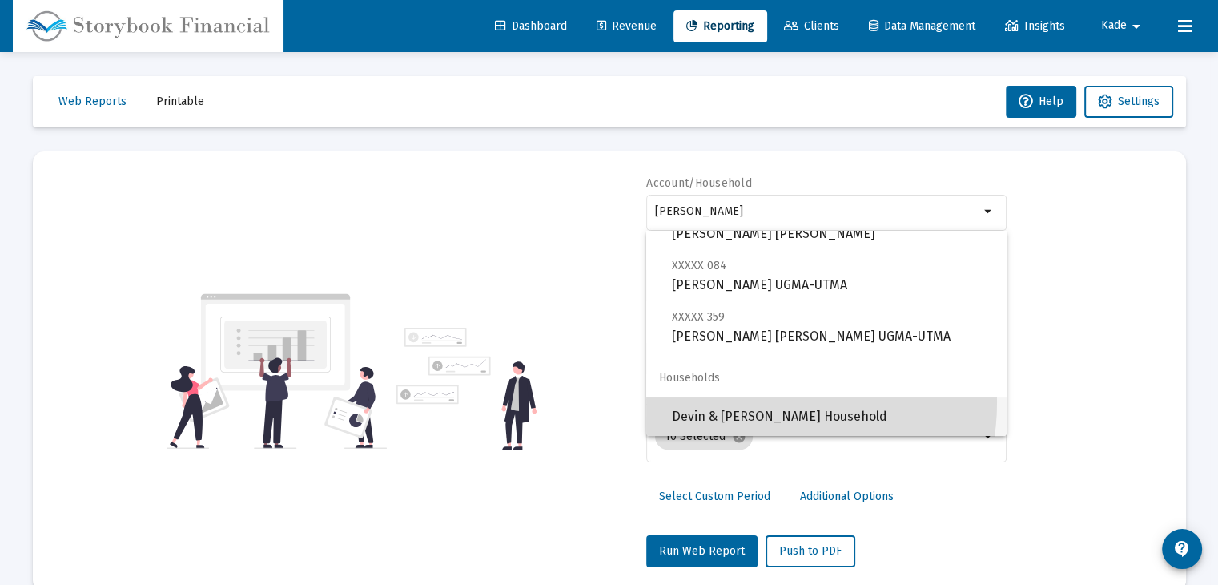
click at [745, 401] on span "Devin & [PERSON_NAME] Household" at bounding box center [833, 416] width 322 height 38
type input "Devin & [PERSON_NAME] Household"
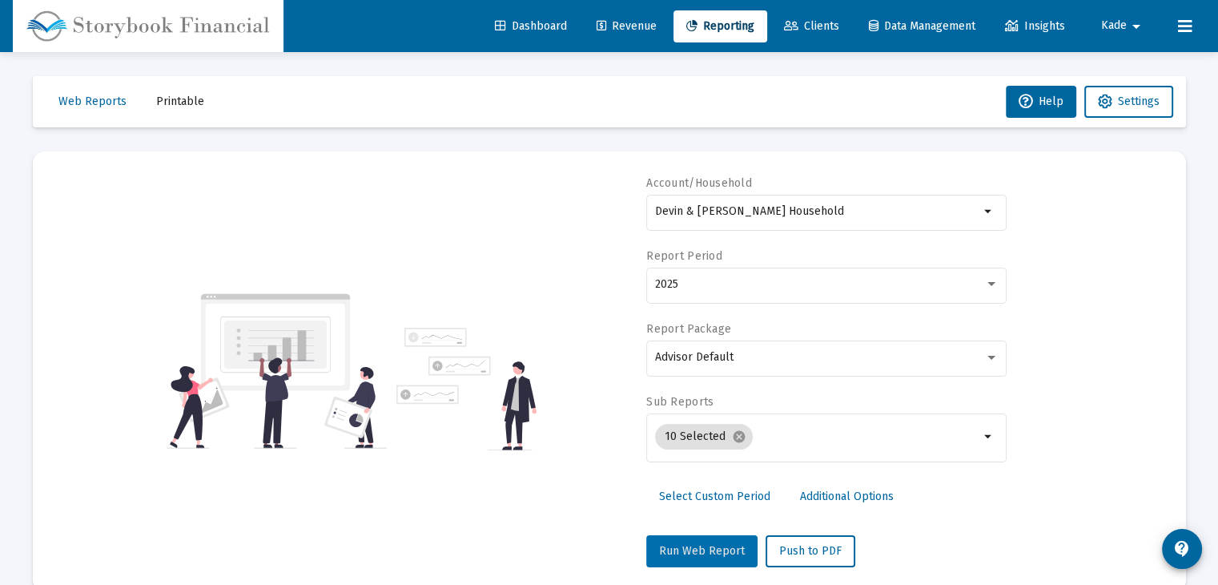
click at [713, 550] on span "Run Web Report" at bounding box center [702, 551] width 86 height 14
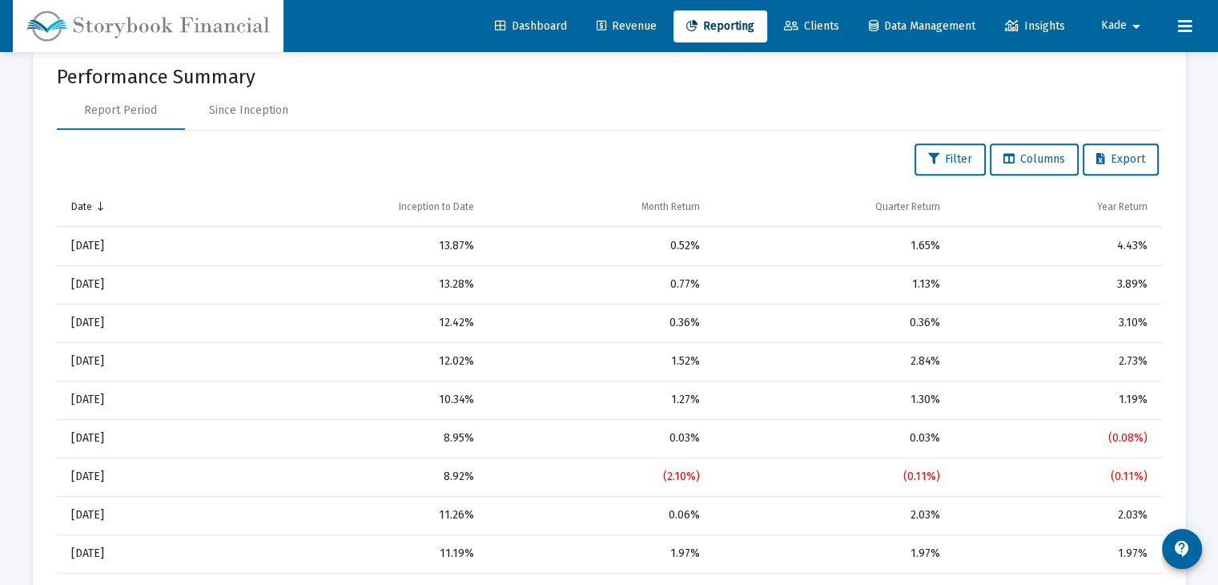
scroll to position [962, 0]
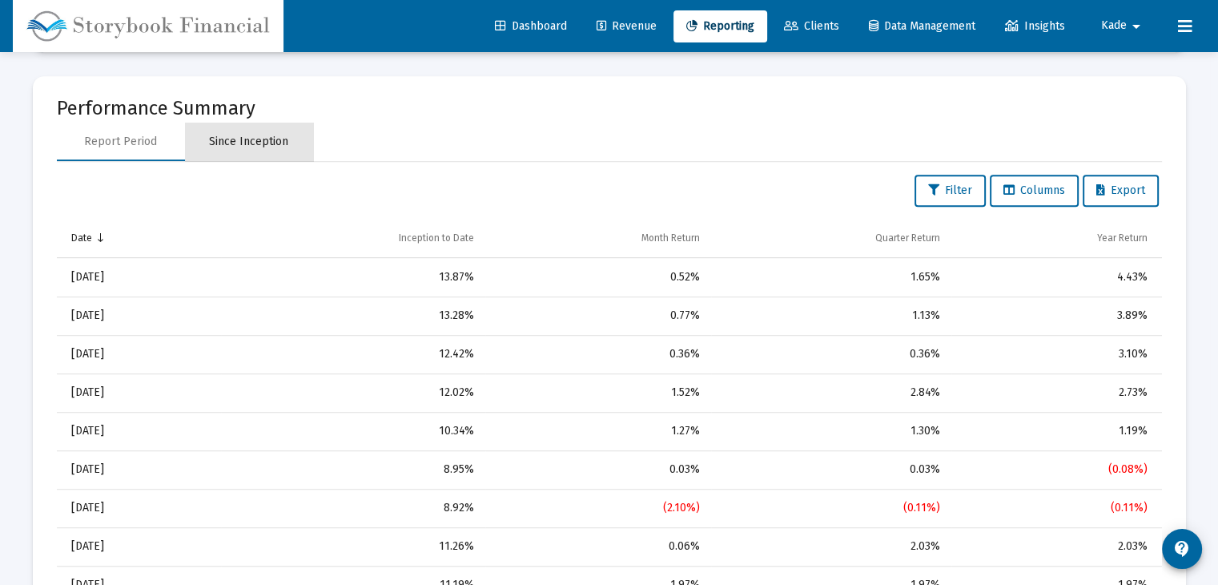
click at [253, 142] on div "Since Inception" at bounding box center [248, 142] width 79 height 16
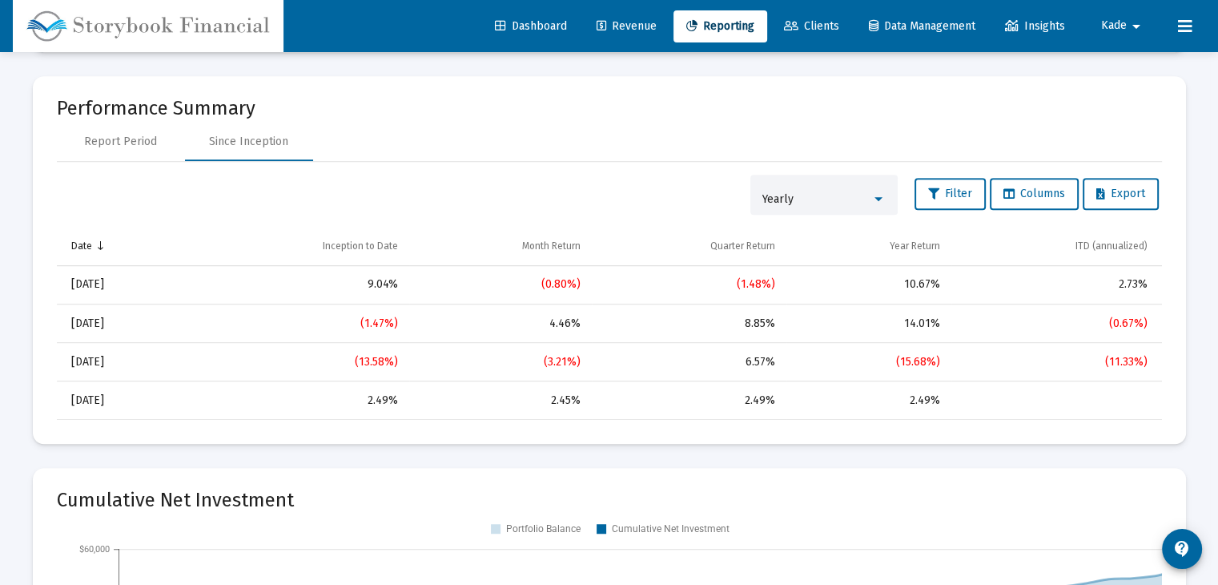
click at [823, 203] on div "Yearly" at bounding box center [817, 199] width 109 height 13
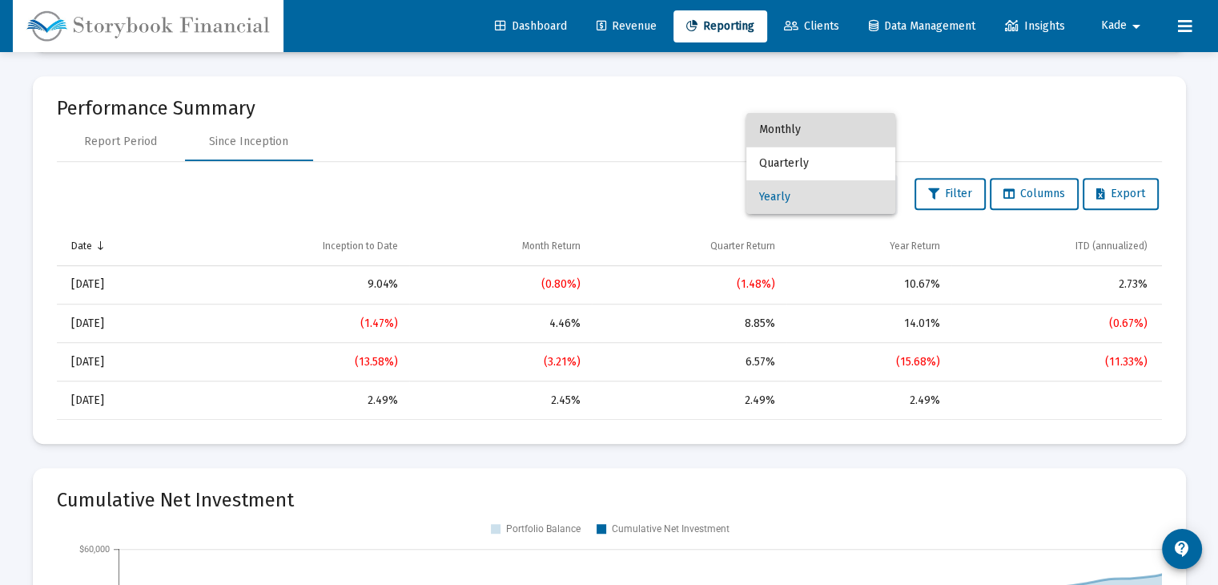
click at [812, 135] on span "Monthly" at bounding box center [820, 130] width 123 height 34
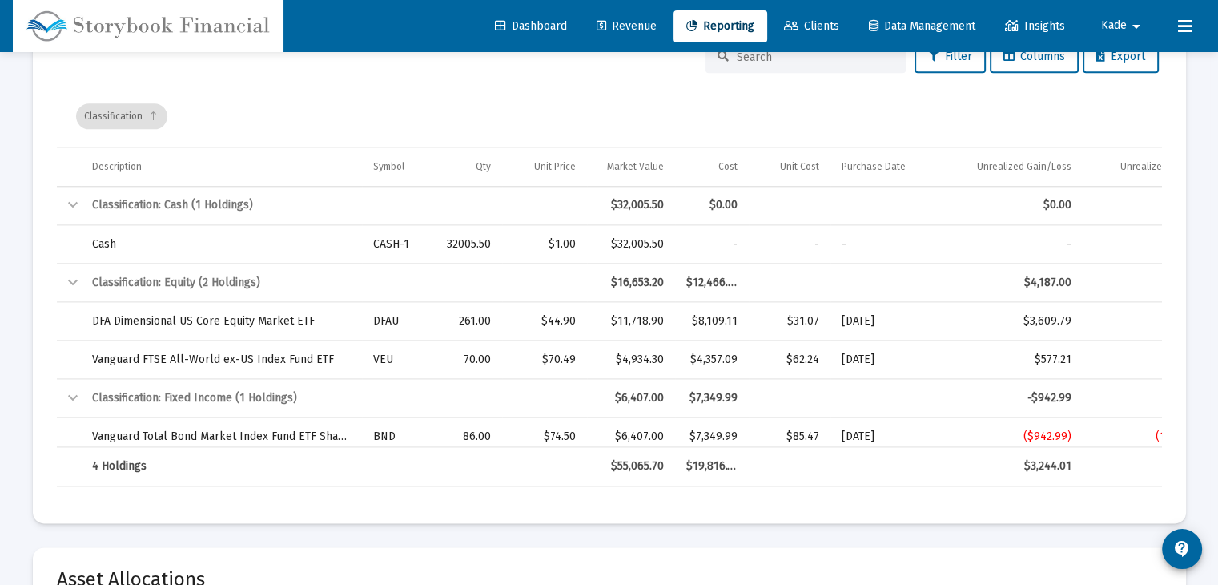
scroll to position [2153, 0]
